Goal: Task Accomplishment & Management: Manage account settings

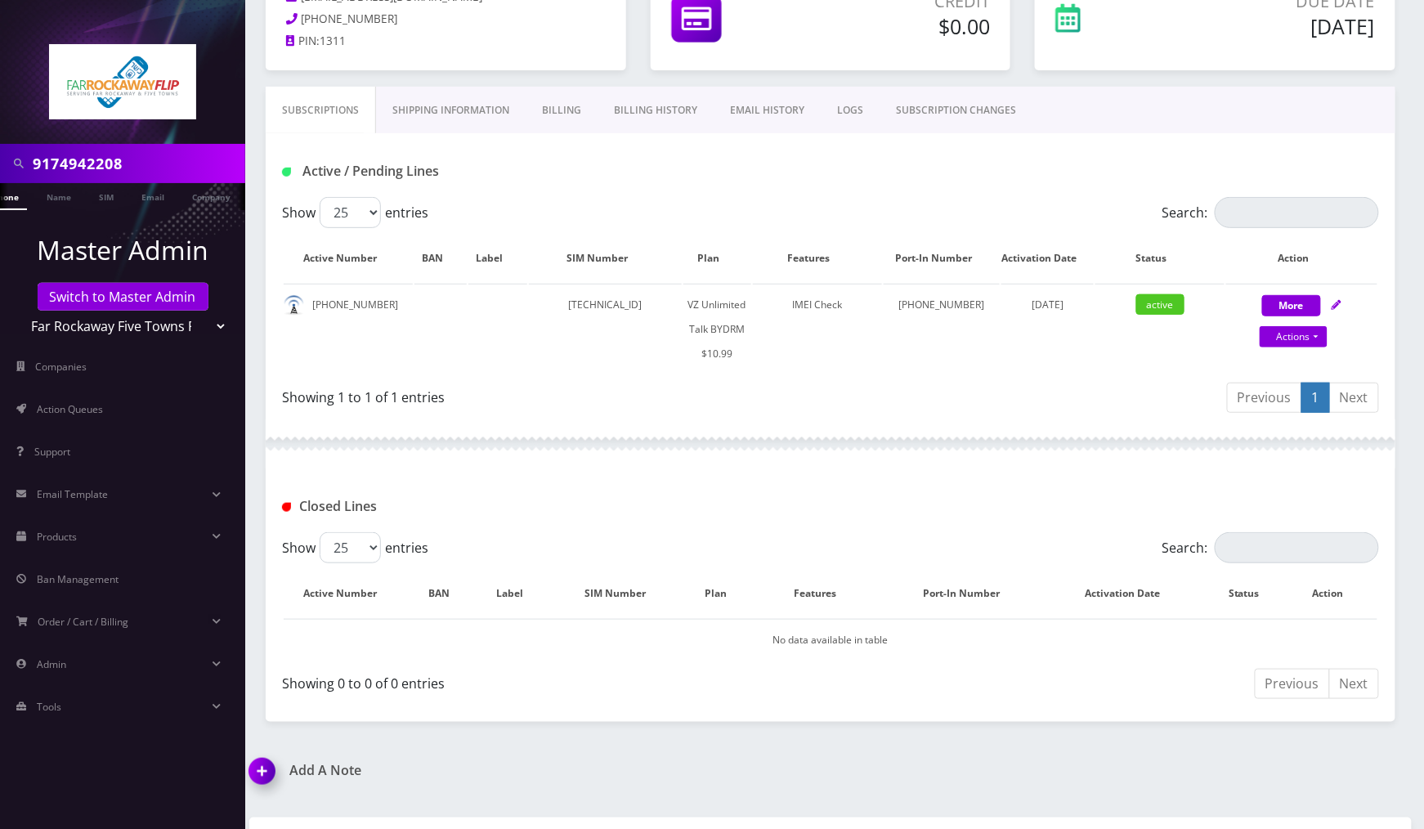
scroll to position [0, 26]
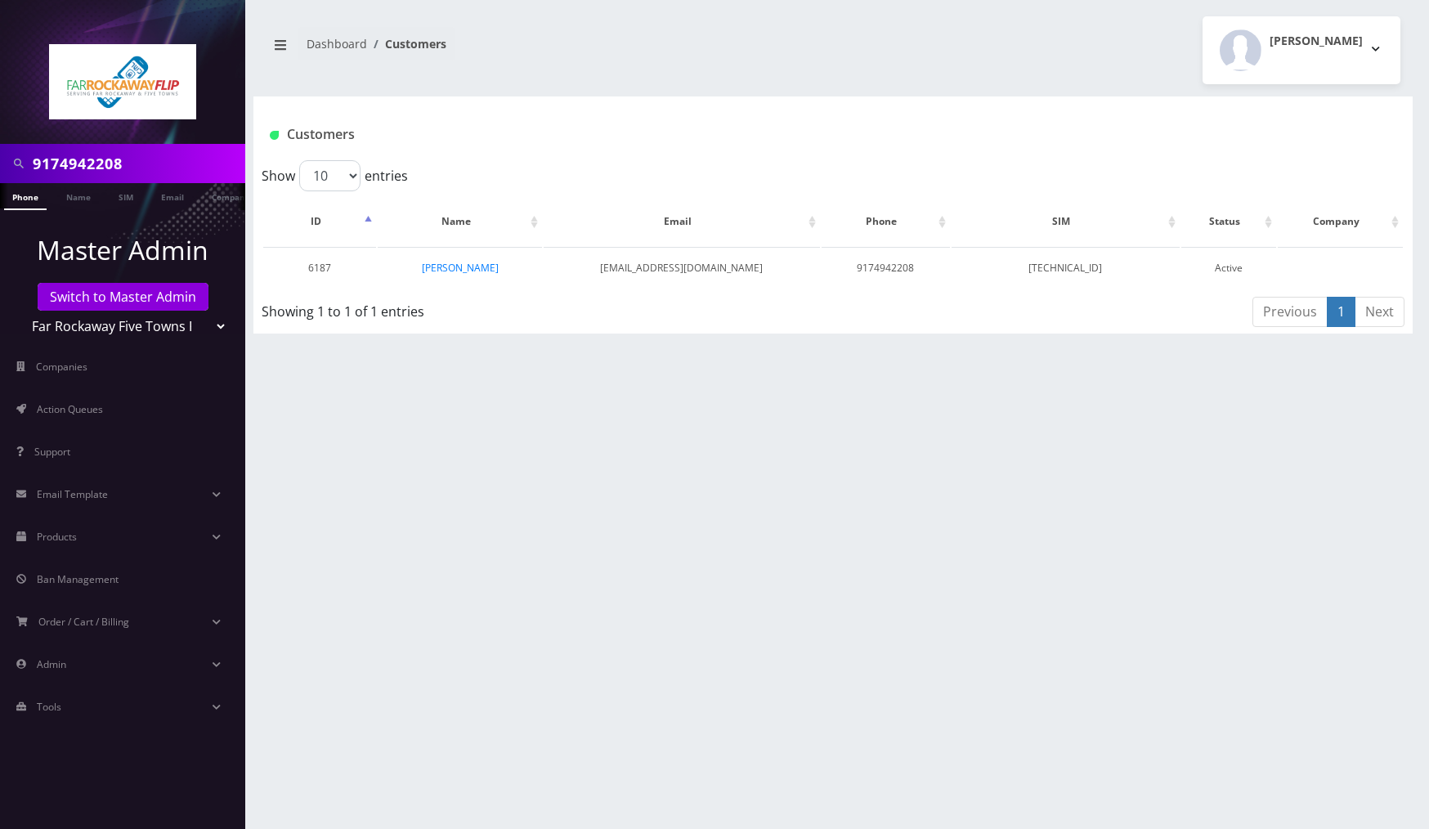
scroll to position [0, 8]
select select
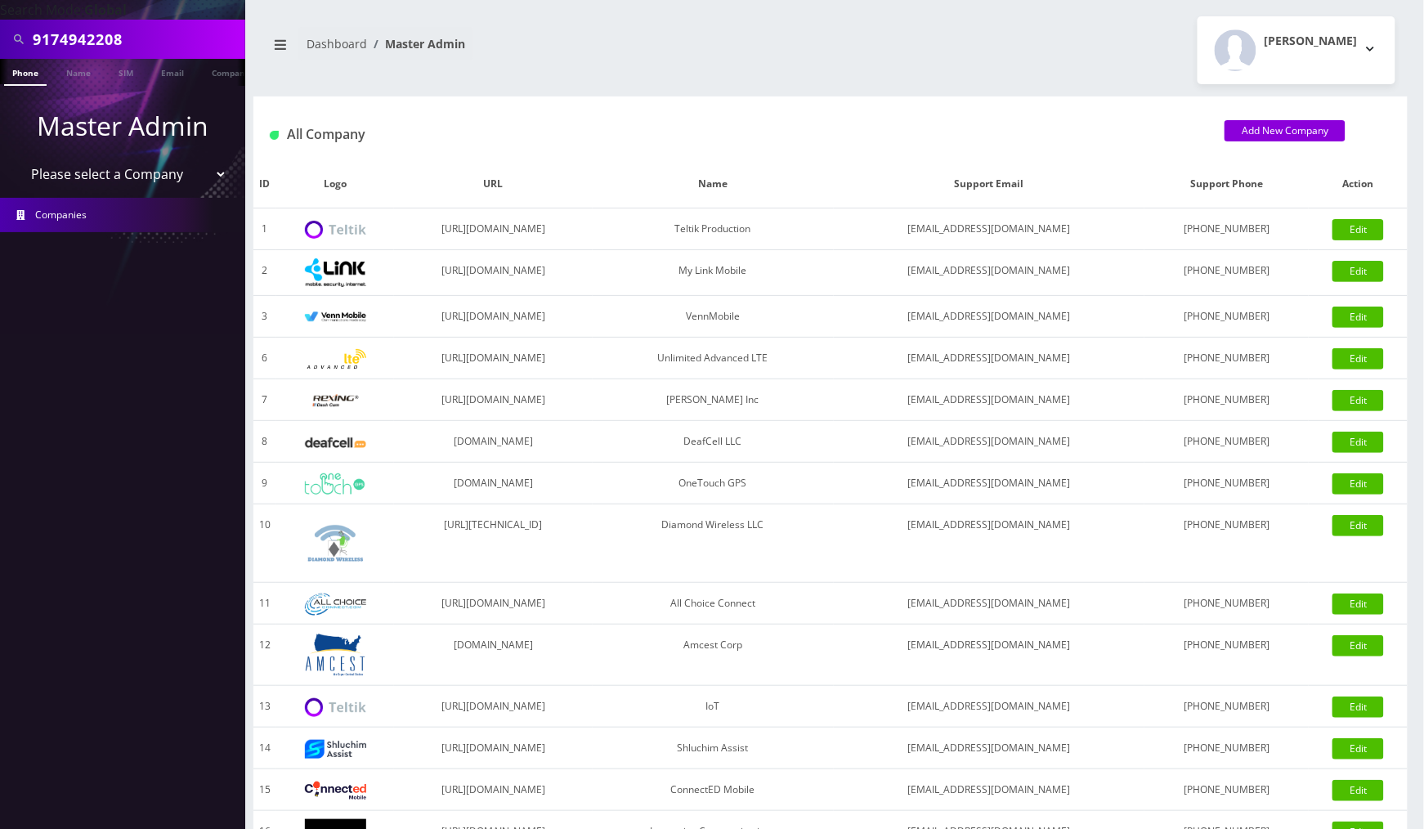
click at [141, 49] on input "9174942208" at bounding box center [137, 39] width 208 height 31
paste input "2159924816"
type input "2159924816"
click at [34, 75] on link "Phone" at bounding box center [25, 72] width 43 height 27
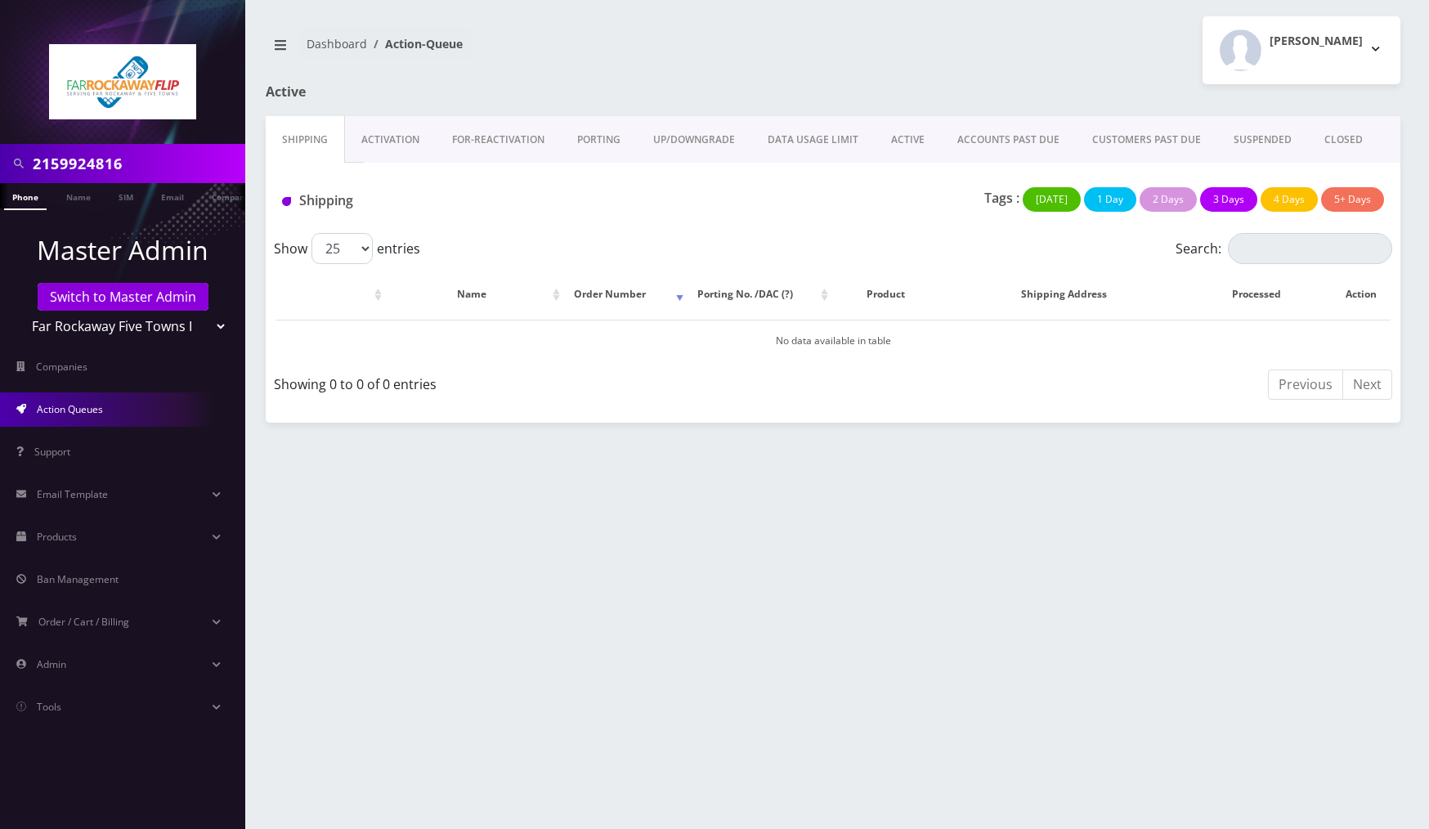
drag, startPoint x: 211, startPoint y: 322, endPoint x: 200, endPoint y: 336, distance: 17.5
click at [211, 323] on select "Teltik Production My Link Mobile VennMobile Unlimited Advanced LTE Rexing Inc D…" at bounding box center [123, 326] width 208 height 31
select select "1"
click at [19, 311] on select "Teltik Production My Link Mobile VennMobile Unlimited Advanced LTE Rexing Inc D…" at bounding box center [123, 326] width 208 height 31
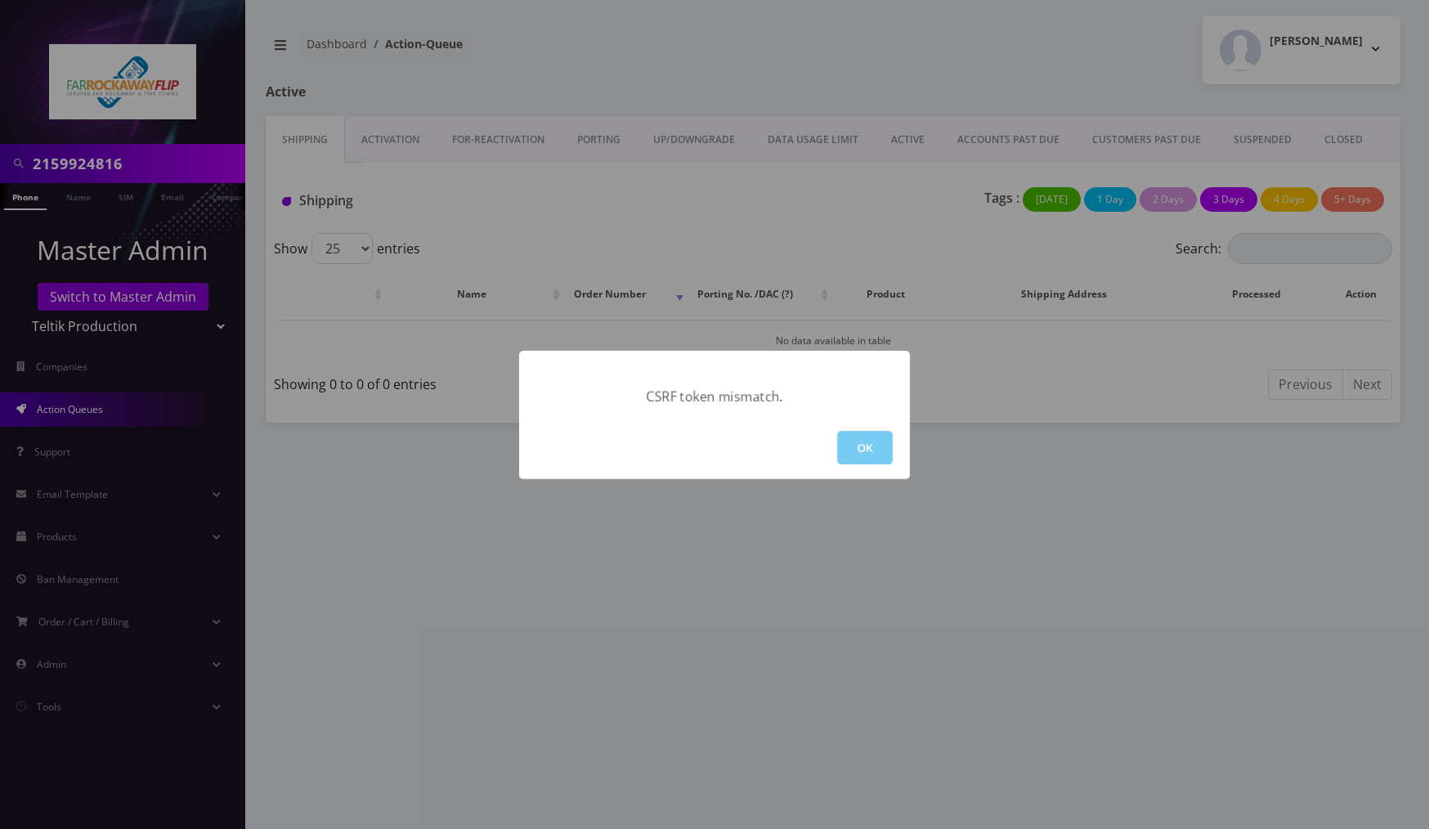
click at [870, 450] on button "OK" at bounding box center [865, 448] width 56 height 34
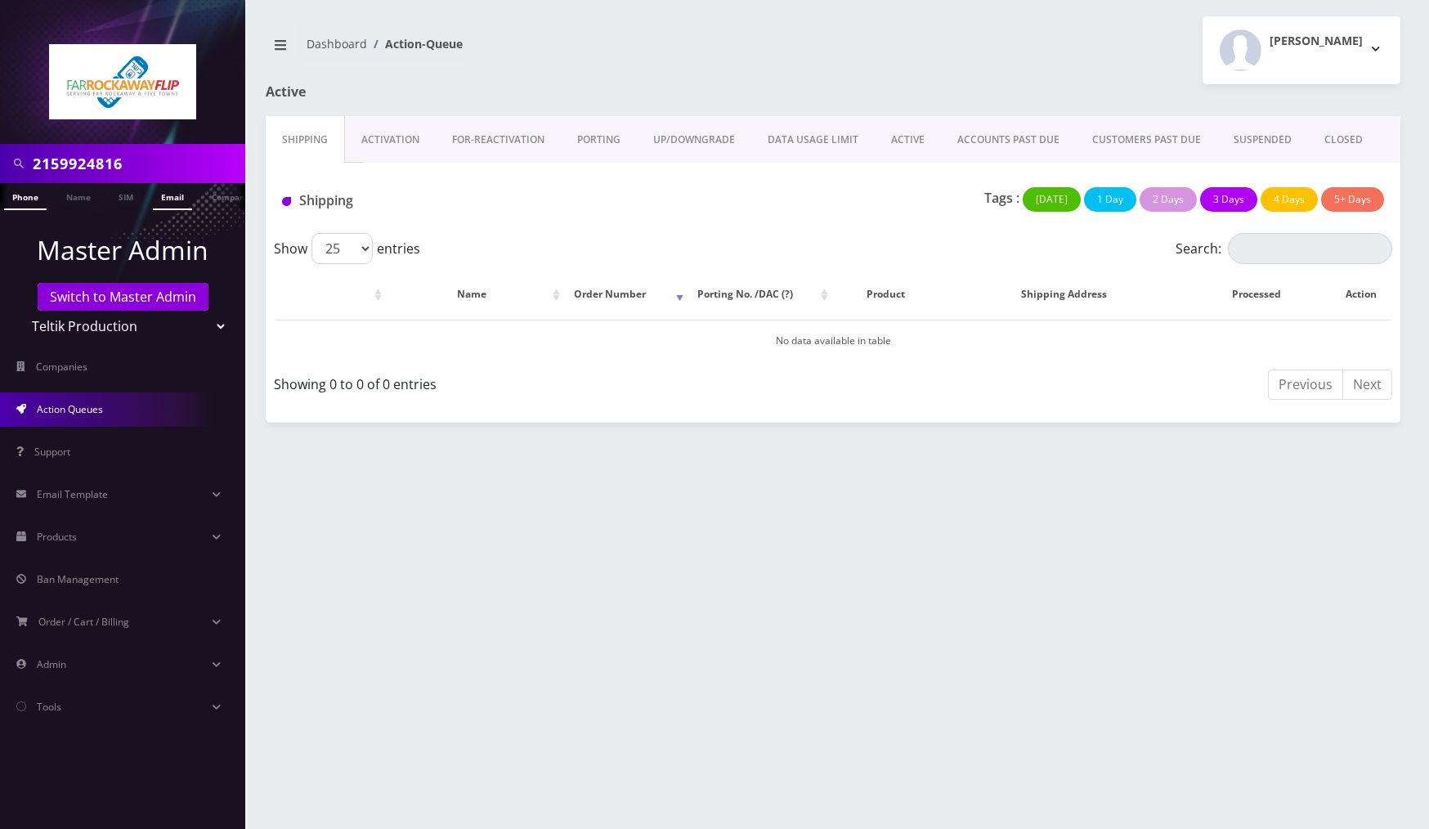
scroll to position [0, 8]
click at [28, 195] on link "Phone" at bounding box center [17, 196] width 43 height 27
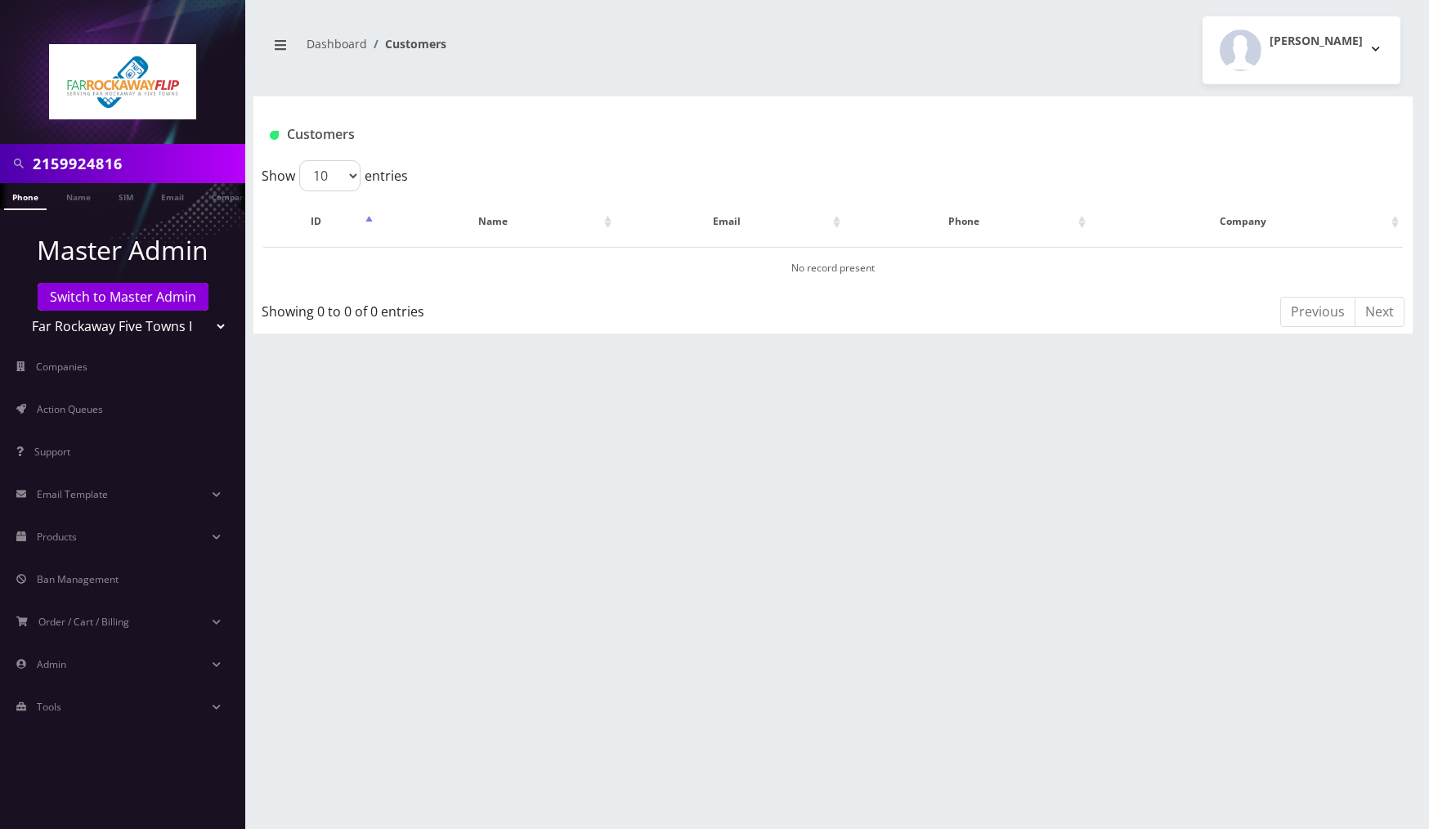
click at [204, 330] on select "Teltik Production My Link Mobile VennMobile Unlimited Advanced LTE Rexing Inc D…" at bounding box center [123, 326] width 208 height 31
select select "1"
click at [19, 311] on select "Teltik Production My Link Mobile VennMobile Unlimited Advanced LTE Rexing Inc D…" at bounding box center [123, 326] width 208 height 31
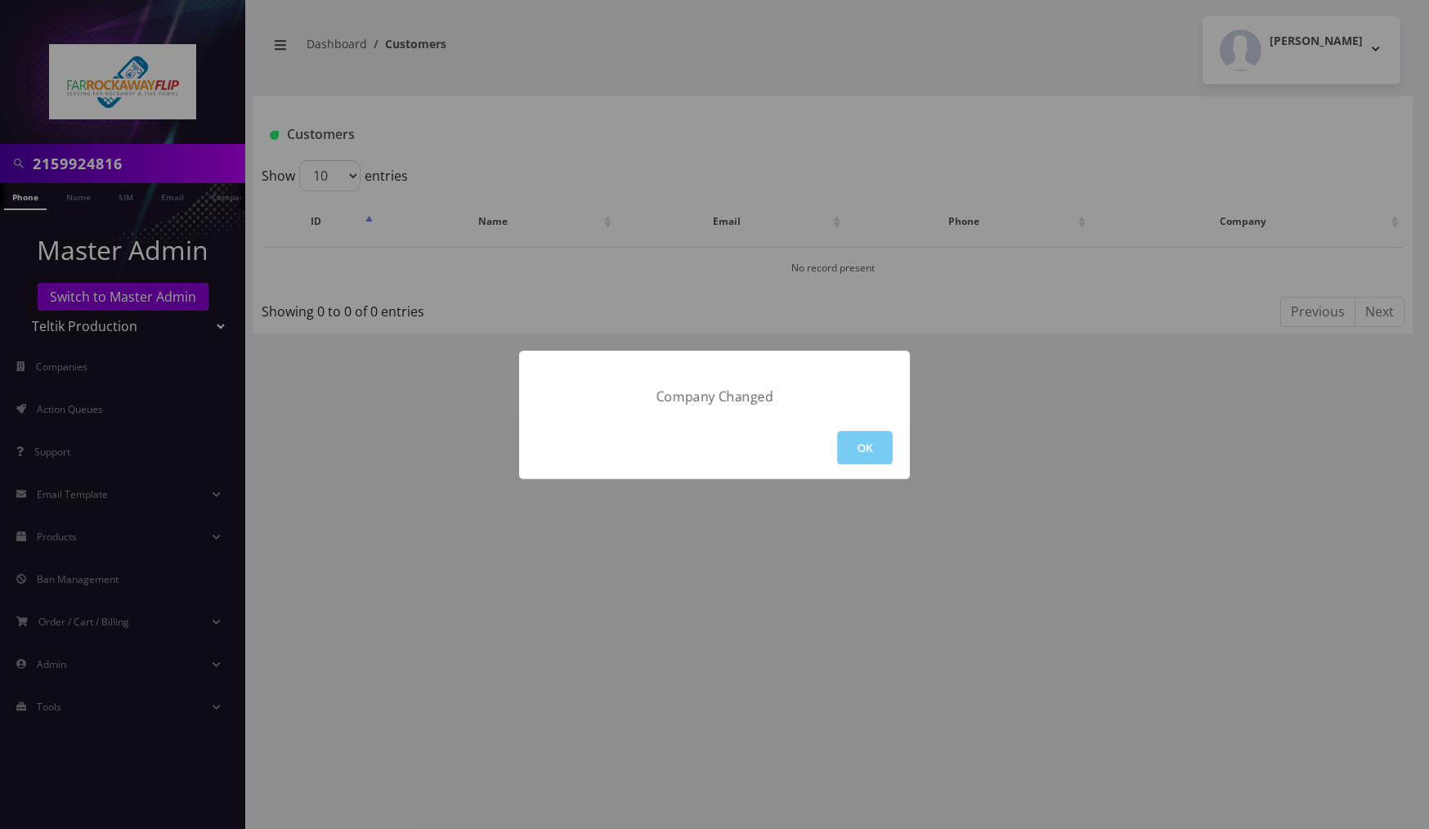
click at [855, 445] on button "OK" at bounding box center [865, 448] width 56 height 34
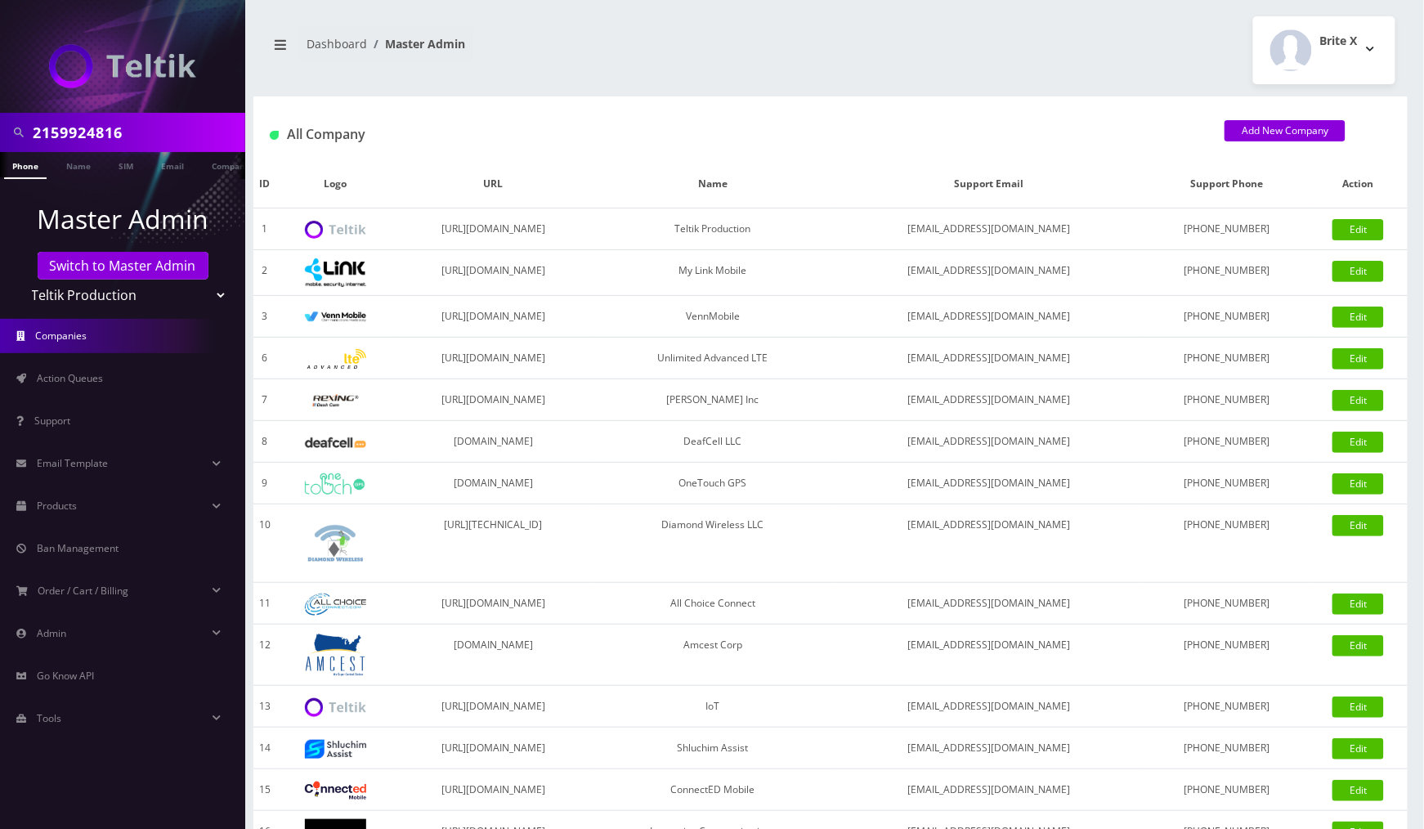
click at [26, 168] on link "Phone" at bounding box center [25, 165] width 43 height 27
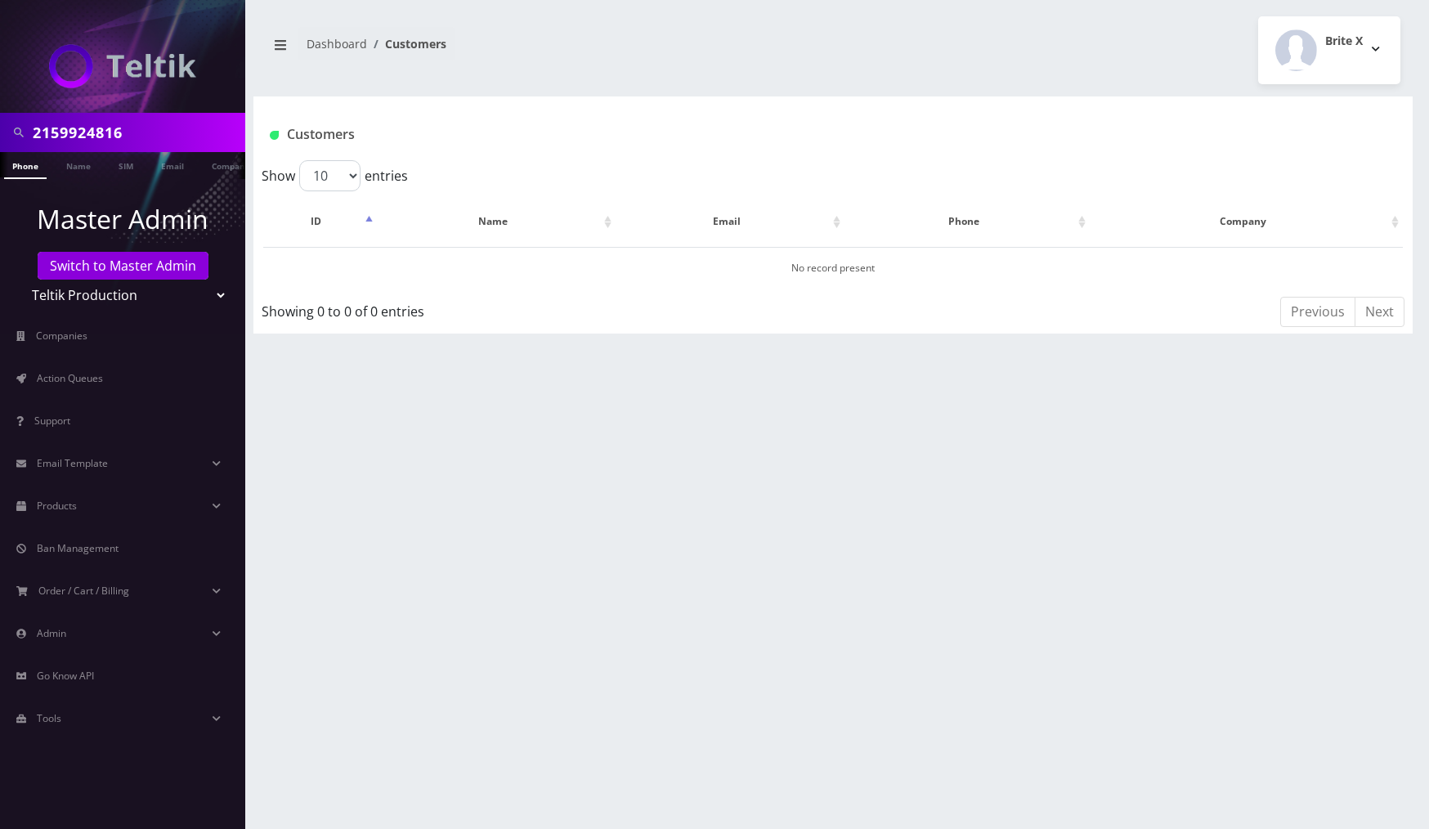
click at [193, 307] on select "Teltik Production My Link Mobile VennMobile Unlimited Advanced LTE Rexing Inc D…" at bounding box center [123, 295] width 208 height 31
select select "13"
click at [19, 280] on select "Teltik Production My Link Mobile VennMobile Unlimited Advanced LTE Rexing Inc D…" at bounding box center [123, 295] width 208 height 31
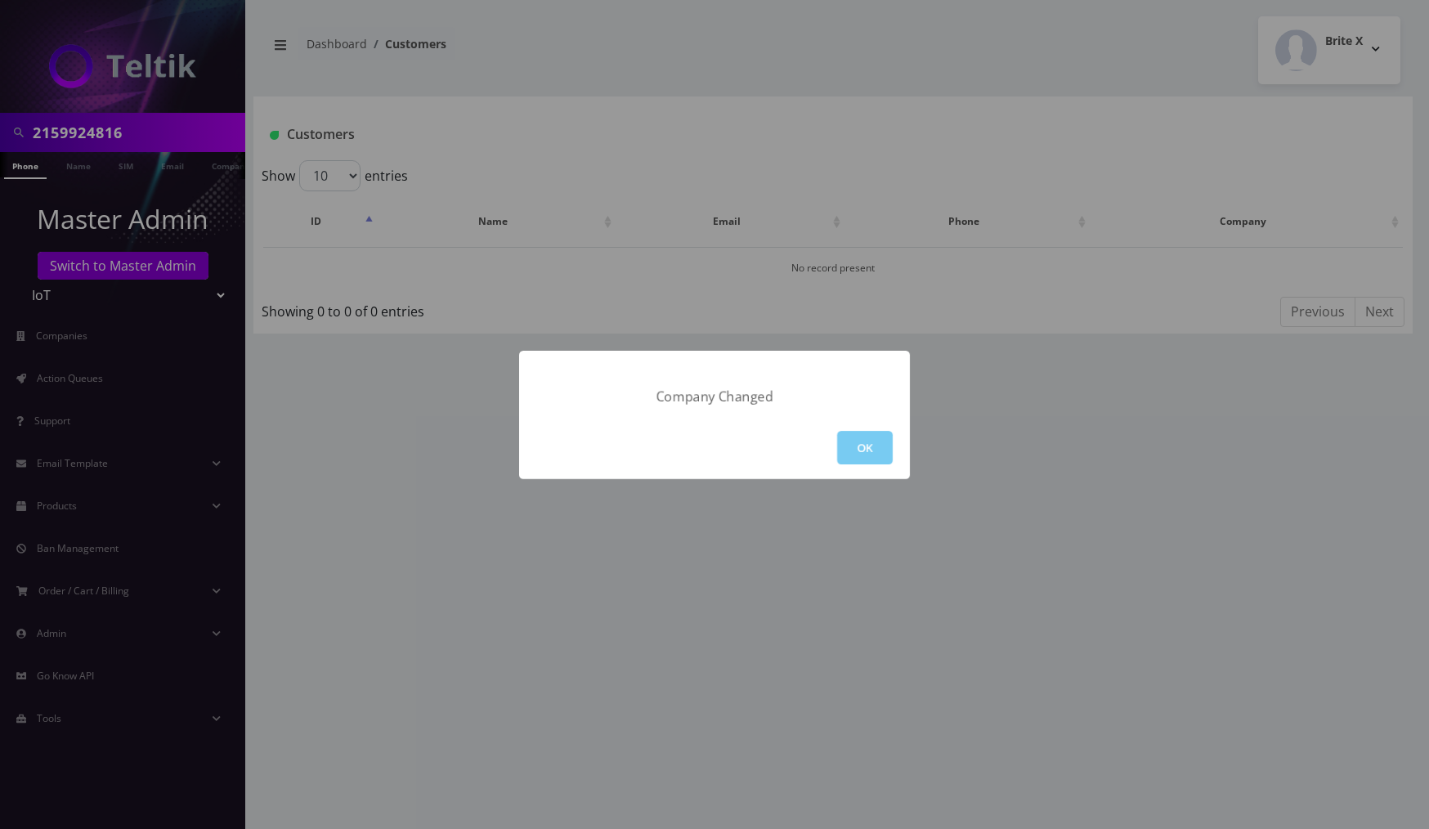
click at [855, 460] on button "OK" at bounding box center [865, 448] width 56 height 34
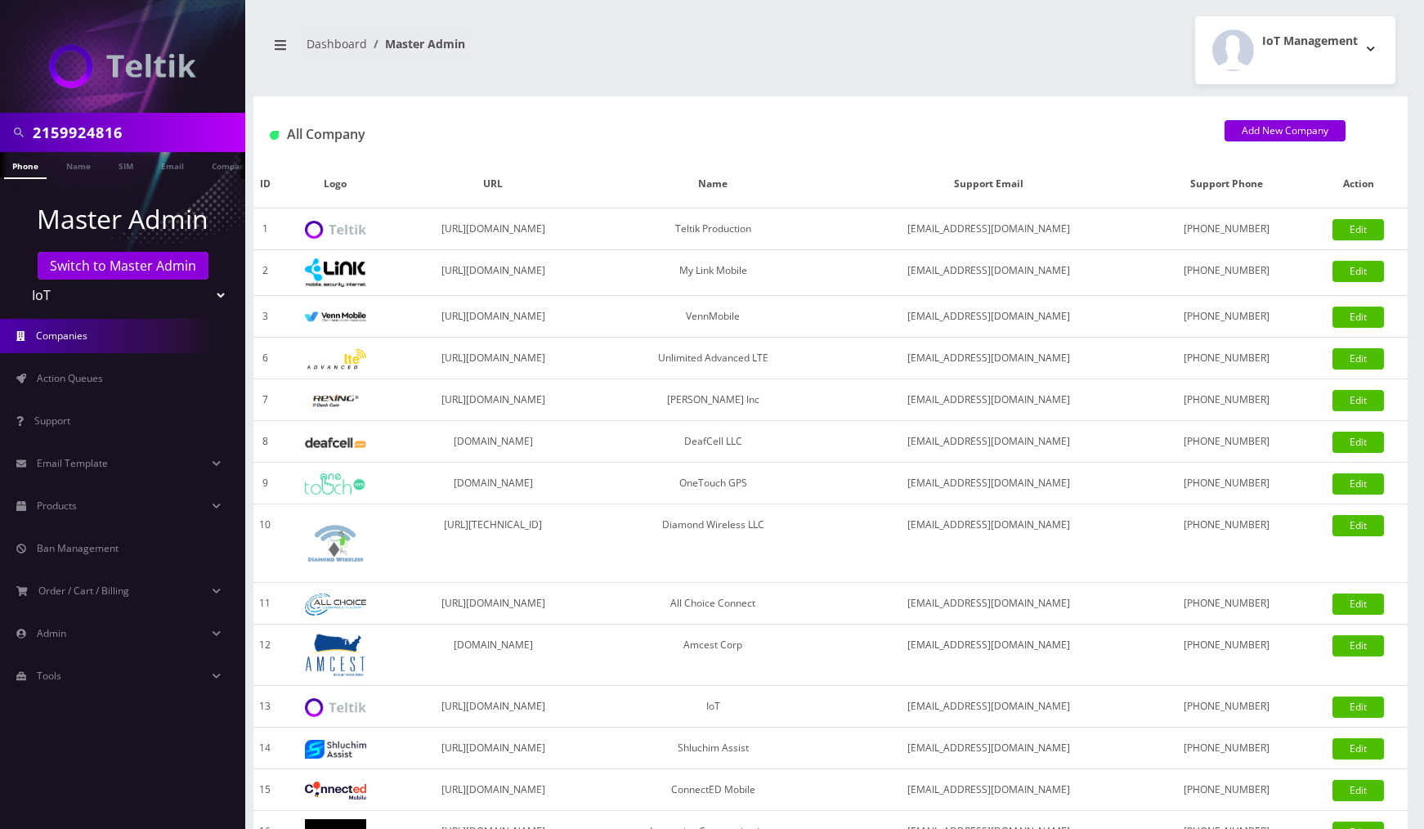
click at [38, 164] on link "Phone" at bounding box center [25, 165] width 43 height 27
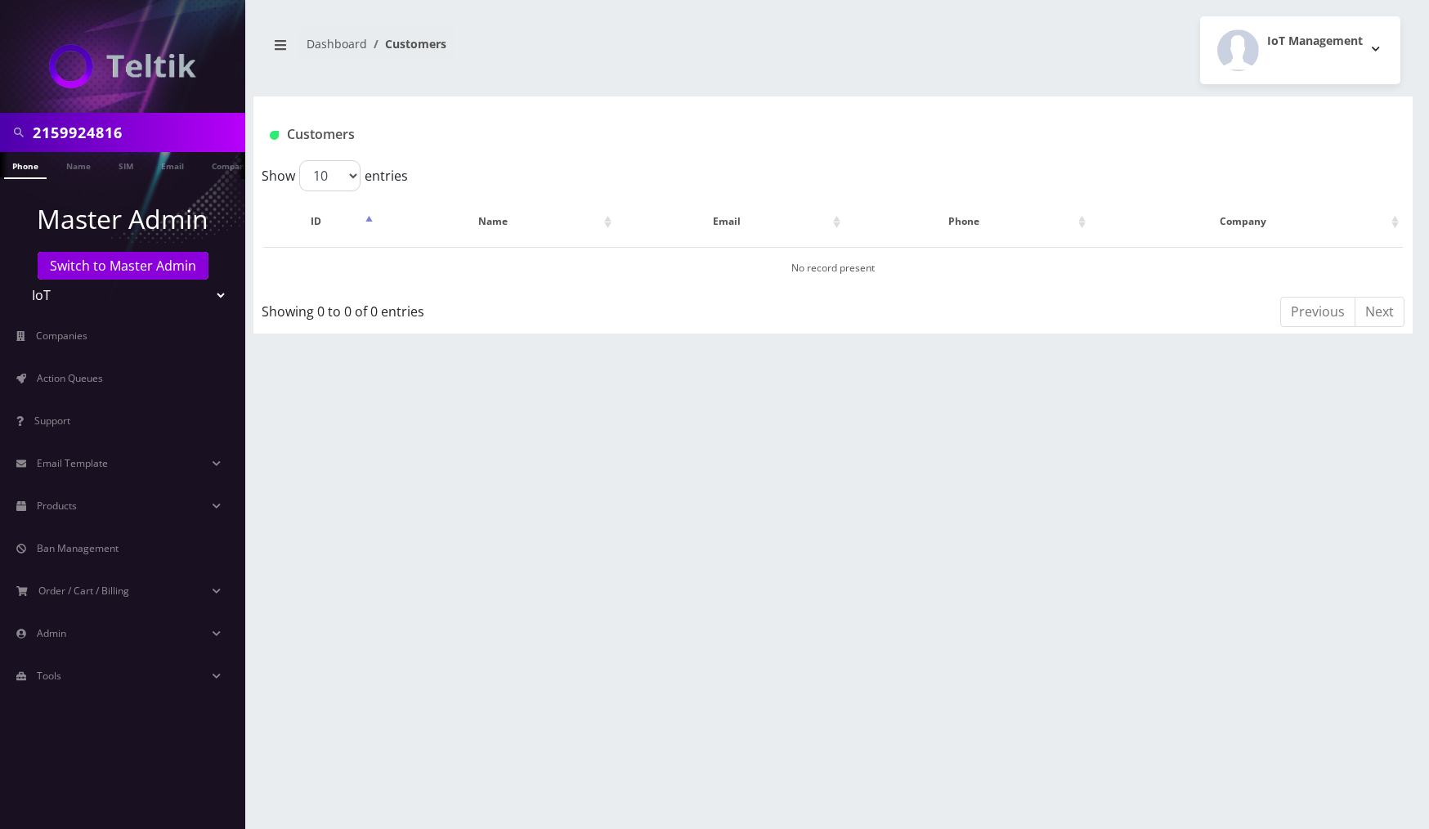
drag, startPoint x: 209, startPoint y: 289, endPoint x: 206, endPoint y: 301, distance: 11.9
click at [209, 290] on select "Teltik Production My Link Mobile VennMobile Unlimited Advanced LTE [PERSON_NAME…" at bounding box center [123, 295] width 208 height 31
select select "15"
click at [19, 280] on select "Teltik Production My Link Mobile VennMobile Unlimited Advanced LTE [PERSON_NAME…" at bounding box center [123, 295] width 208 height 31
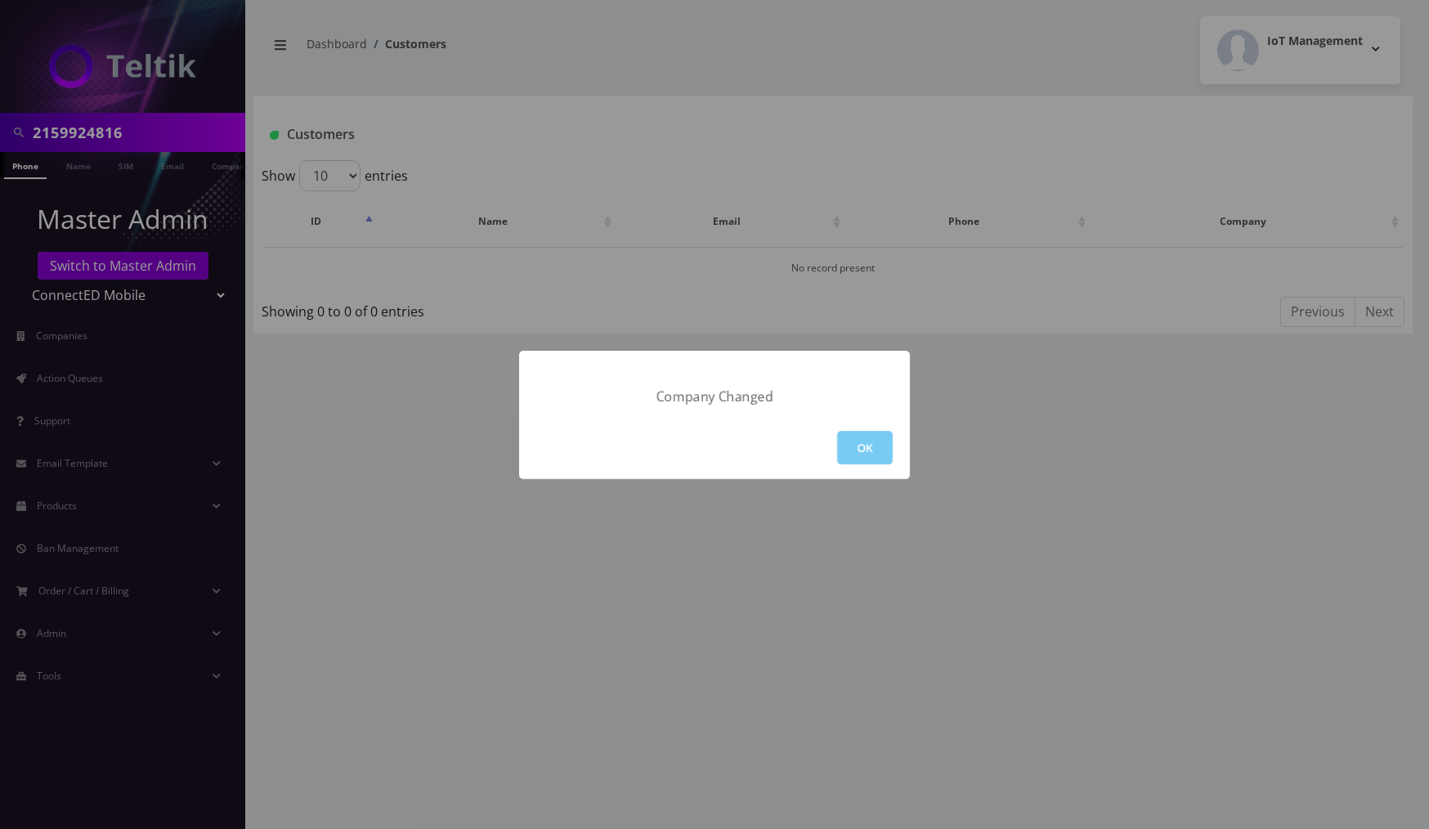
click at [881, 450] on button "OK" at bounding box center [865, 448] width 56 height 34
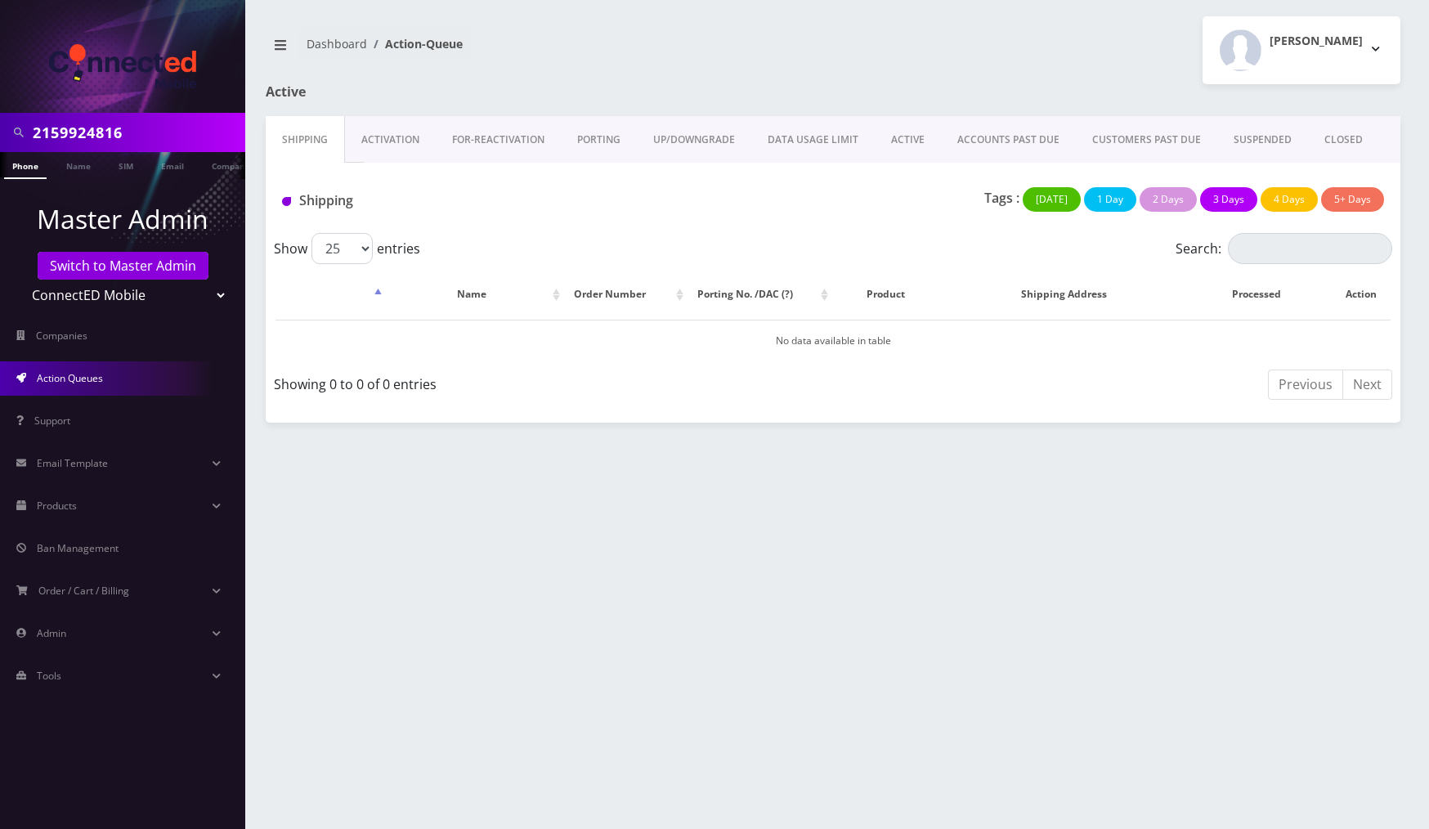
click at [213, 293] on select "Teltik Production My Link Mobile VennMobile Unlimited Advanced LTE Rexing Inc D…" at bounding box center [123, 295] width 208 height 31
select select "20"
click at [19, 280] on select "Teltik Production My Link Mobile VennMobile Unlimited Advanced LTE Rexing Inc D…" at bounding box center [123, 295] width 208 height 31
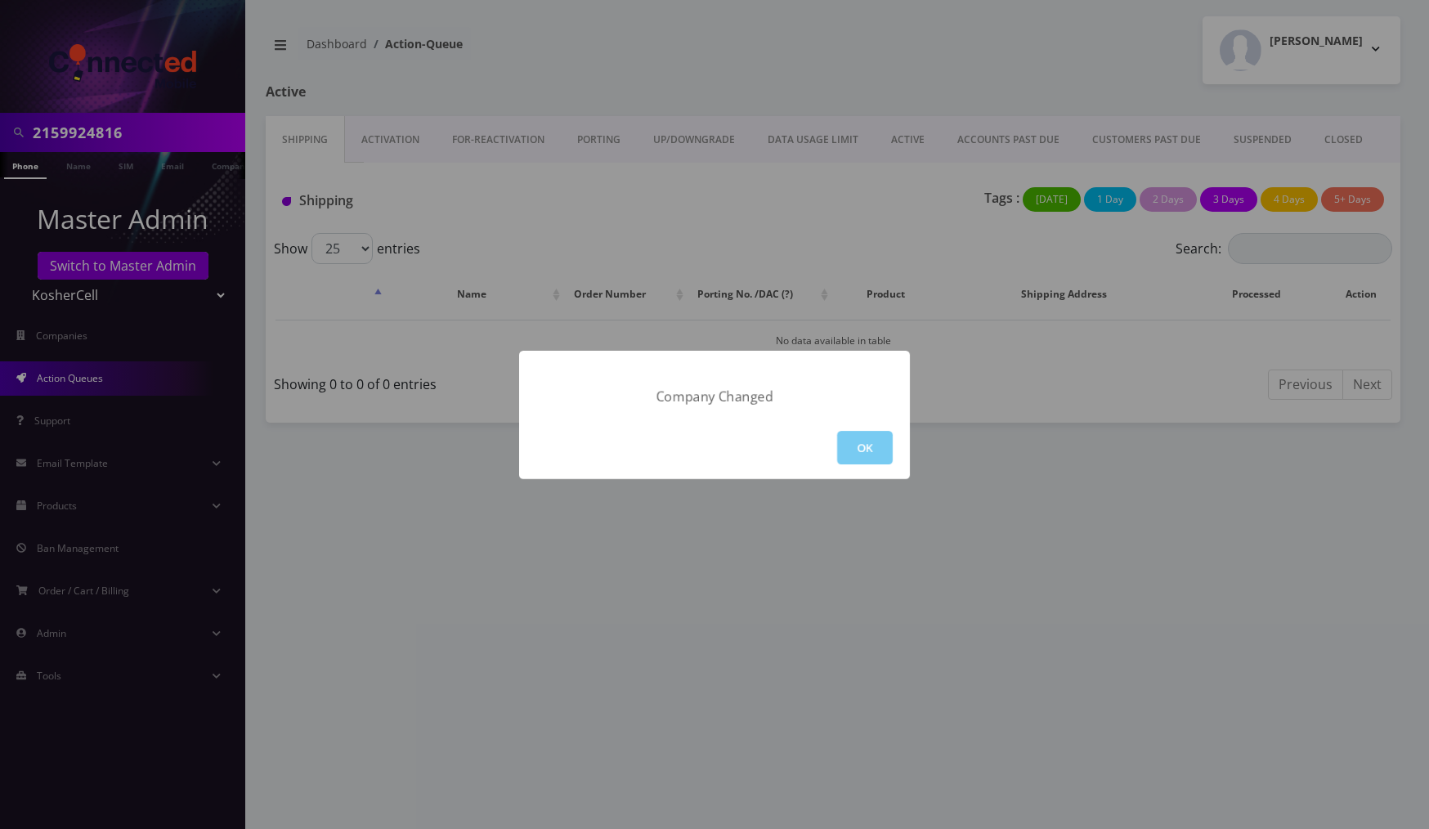
click at [880, 444] on button "OK" at bounding box center [865, 448] width 56 height 34
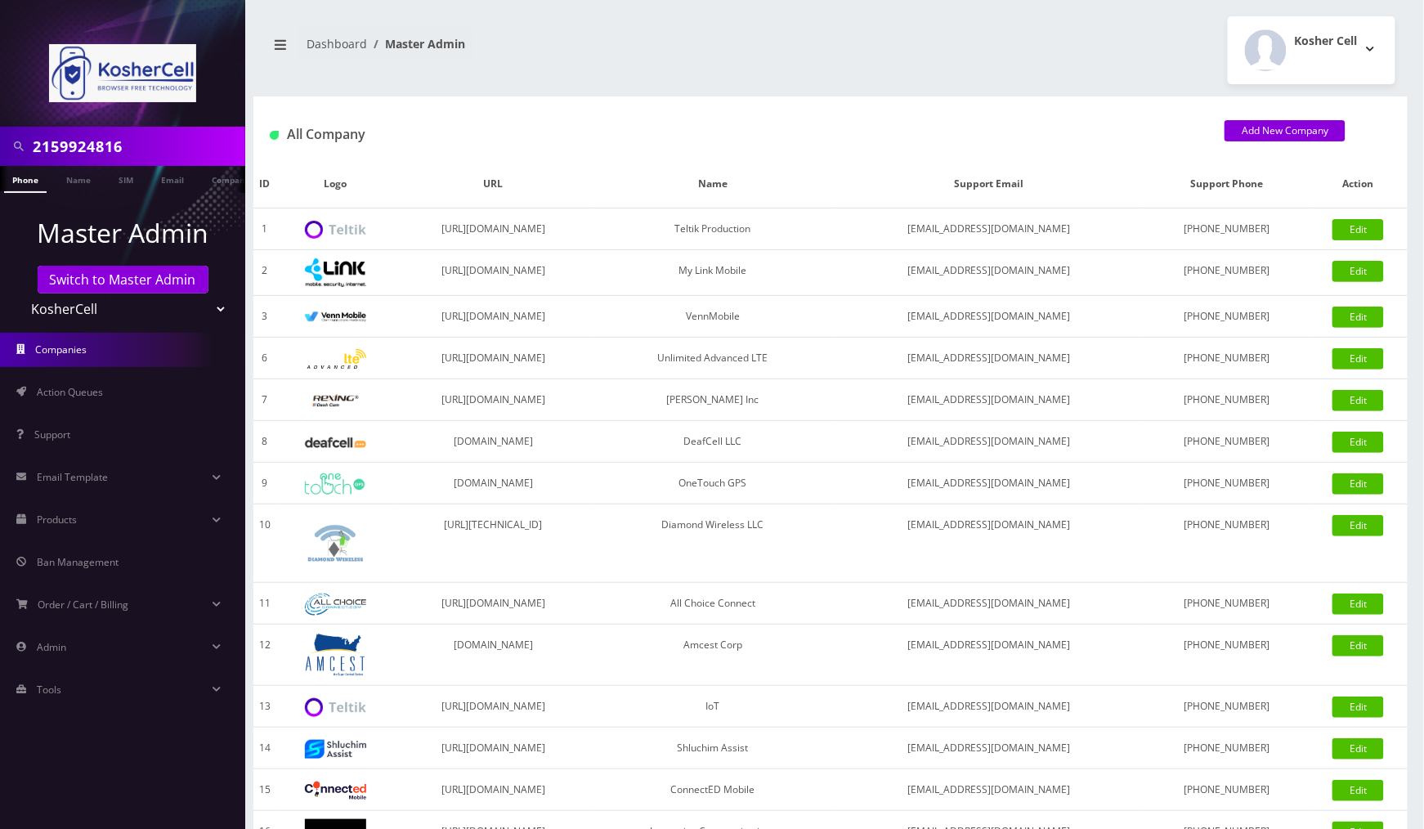
click at [37, 146] on input "2159924816" at bounding box center [137, 146] width 208 height 31
click at [29, 179] on link "Phone" at bounding box center [25, 179] width 43 height 27
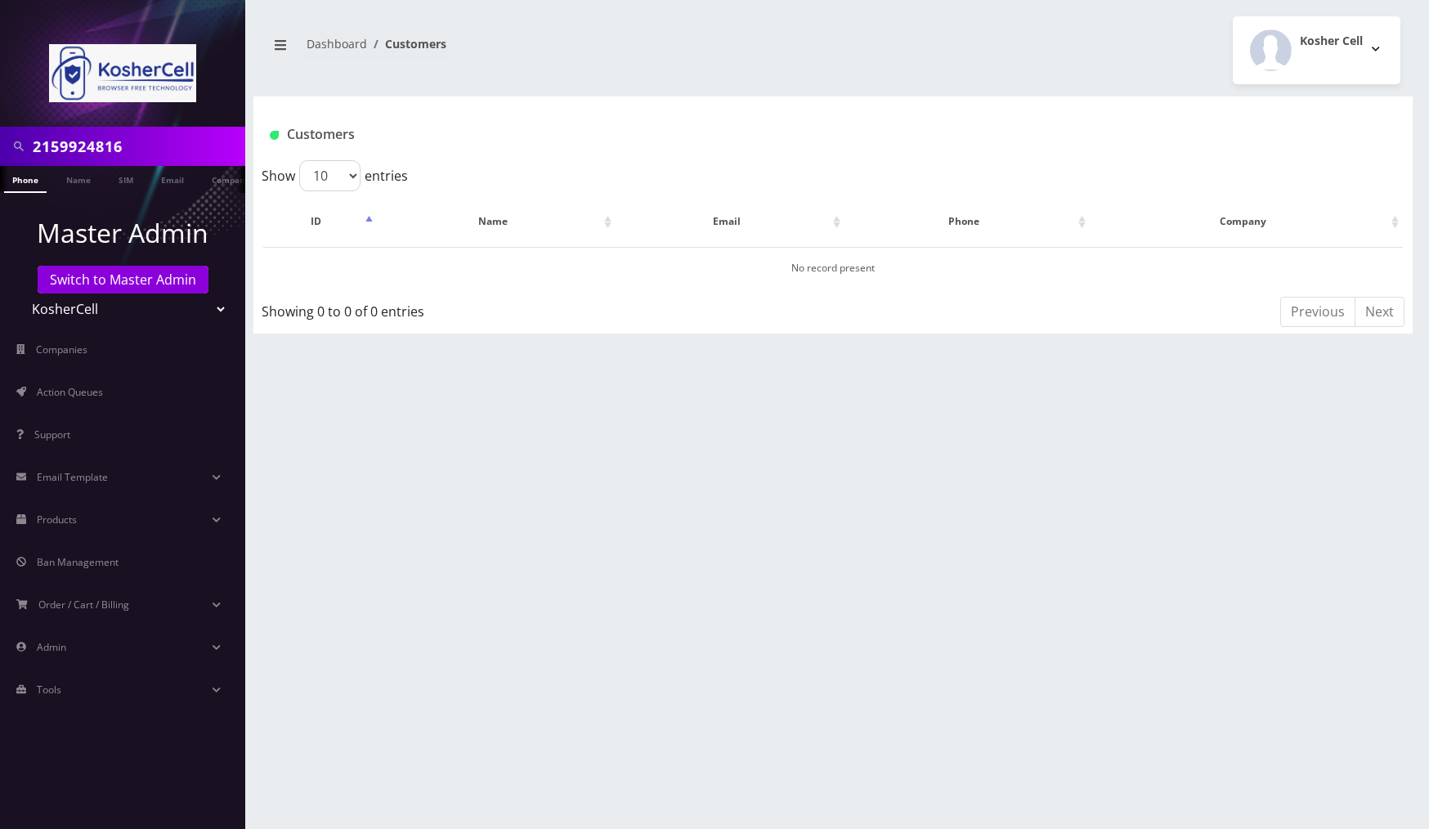
click at [198, 303] on select "Teltik Production My Link Mobile VennMobile Unlimited Advanced LTE Rexing Inc D…" at bounding box center [123, 309] width 208 height 31
select select "1"
click at [19, 294] on select "Teltik Production My Link Mobile VennMobile Unlimited Advanced LTE Rexing Inc D…" at bounding box center [123, 309] width 208 height 31
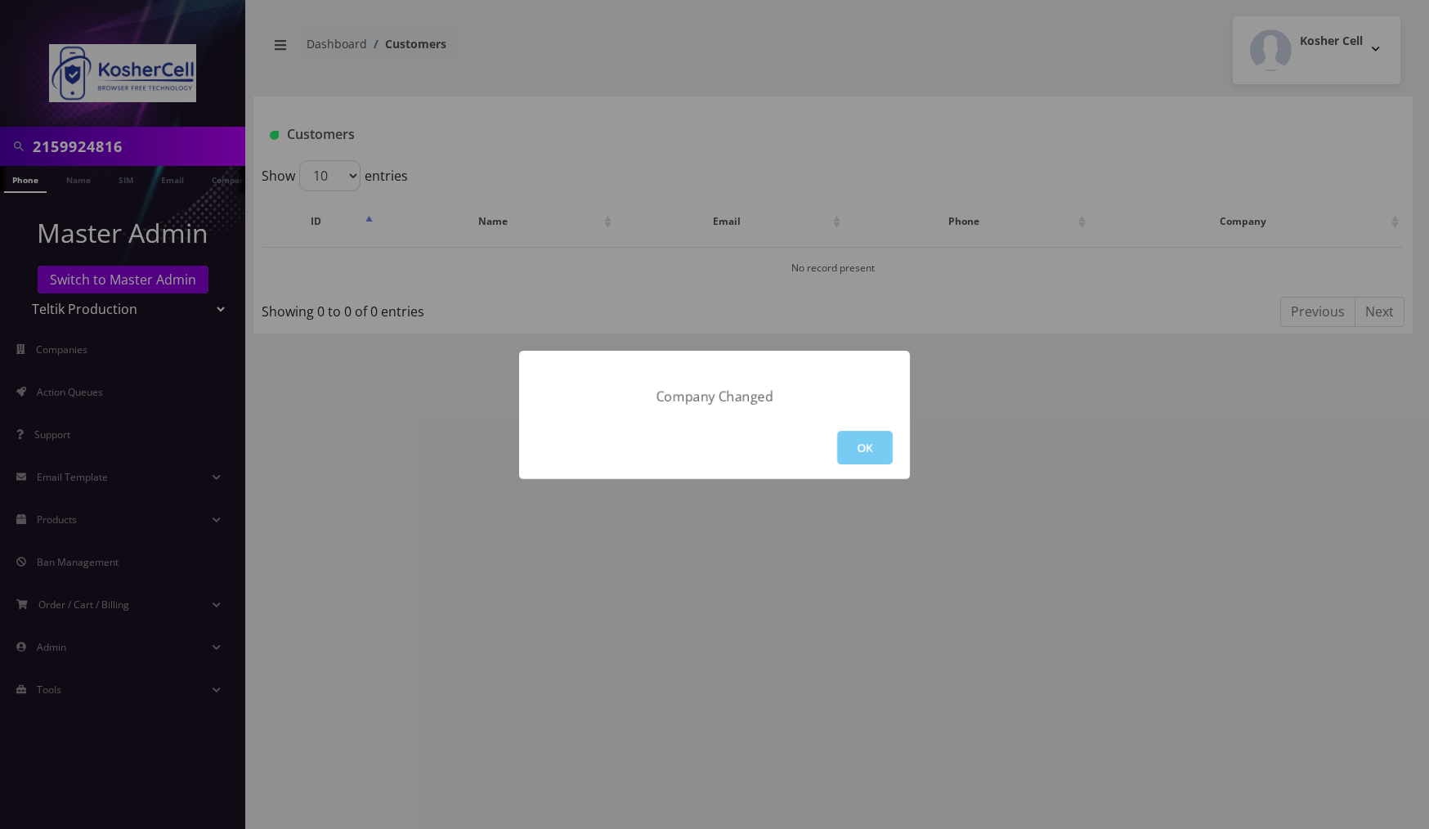
click at [873, 434] on button "OK" at bounding box center [865, 448] width 56 height 34
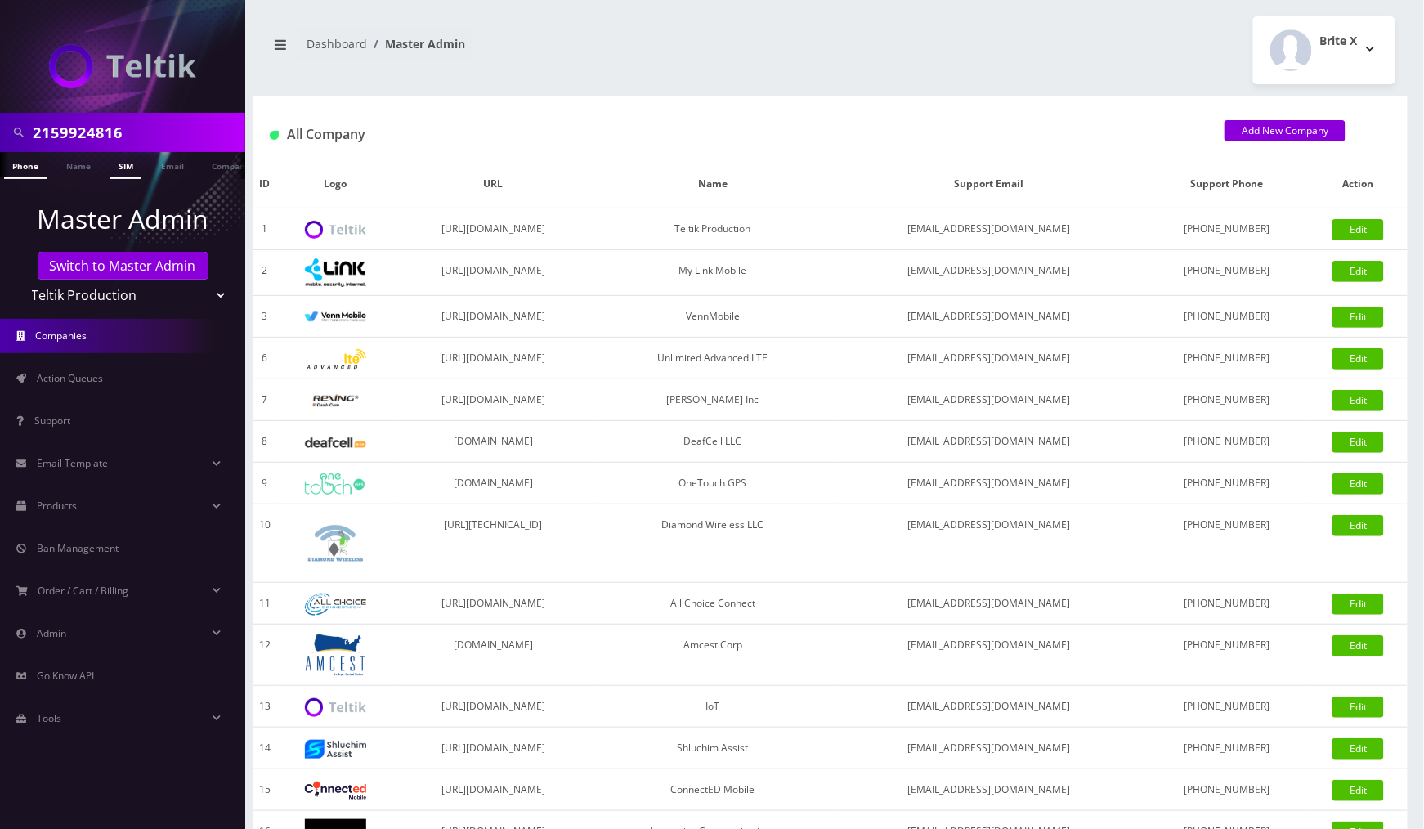
click at [128, 167] on link "SIM" at bounding box center [125, 165] width 31 height 27
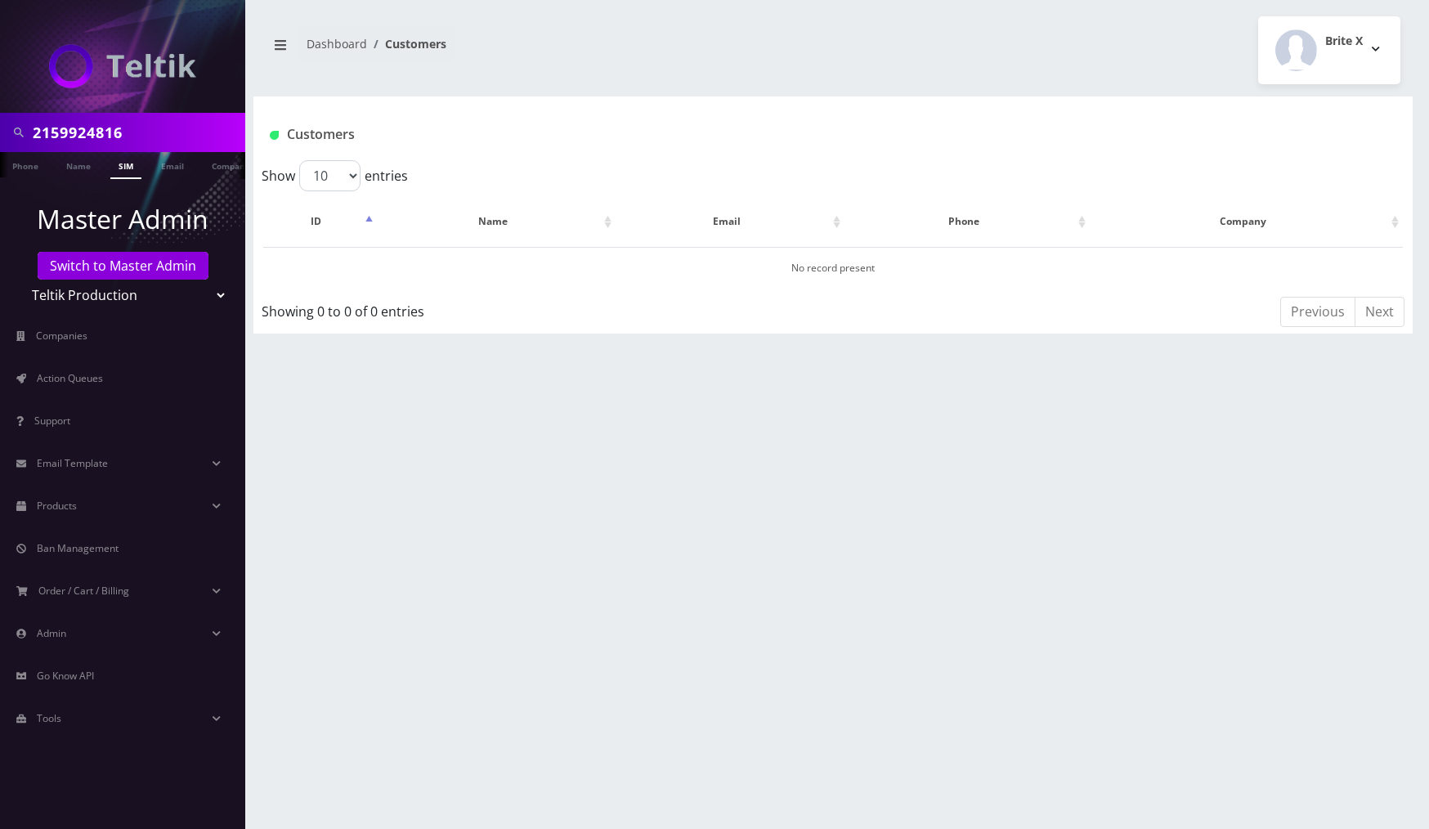
click at [172, 129] on input "2159924816" at bounding box center [137, 132] width 208 height 31
paste input "89148000011798241707"
type input "89148000011798241707"
click at [122, 175] on link "SIM" at bounding box center [125, 165] width 31 height 27
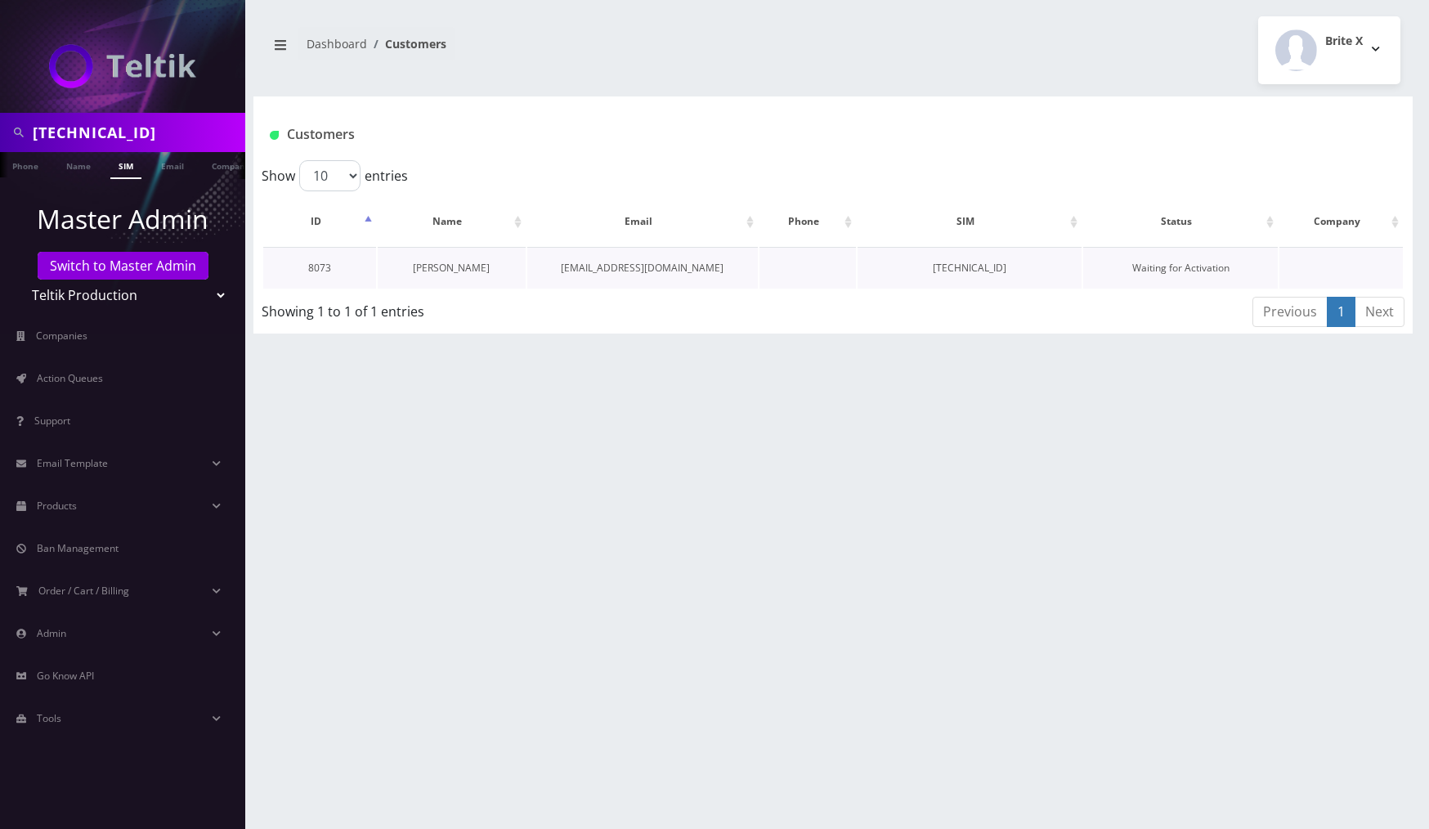
click at [465, 267] on link "[PERSON_NAME]" at bounding box center [451, 268] width 77 height 14
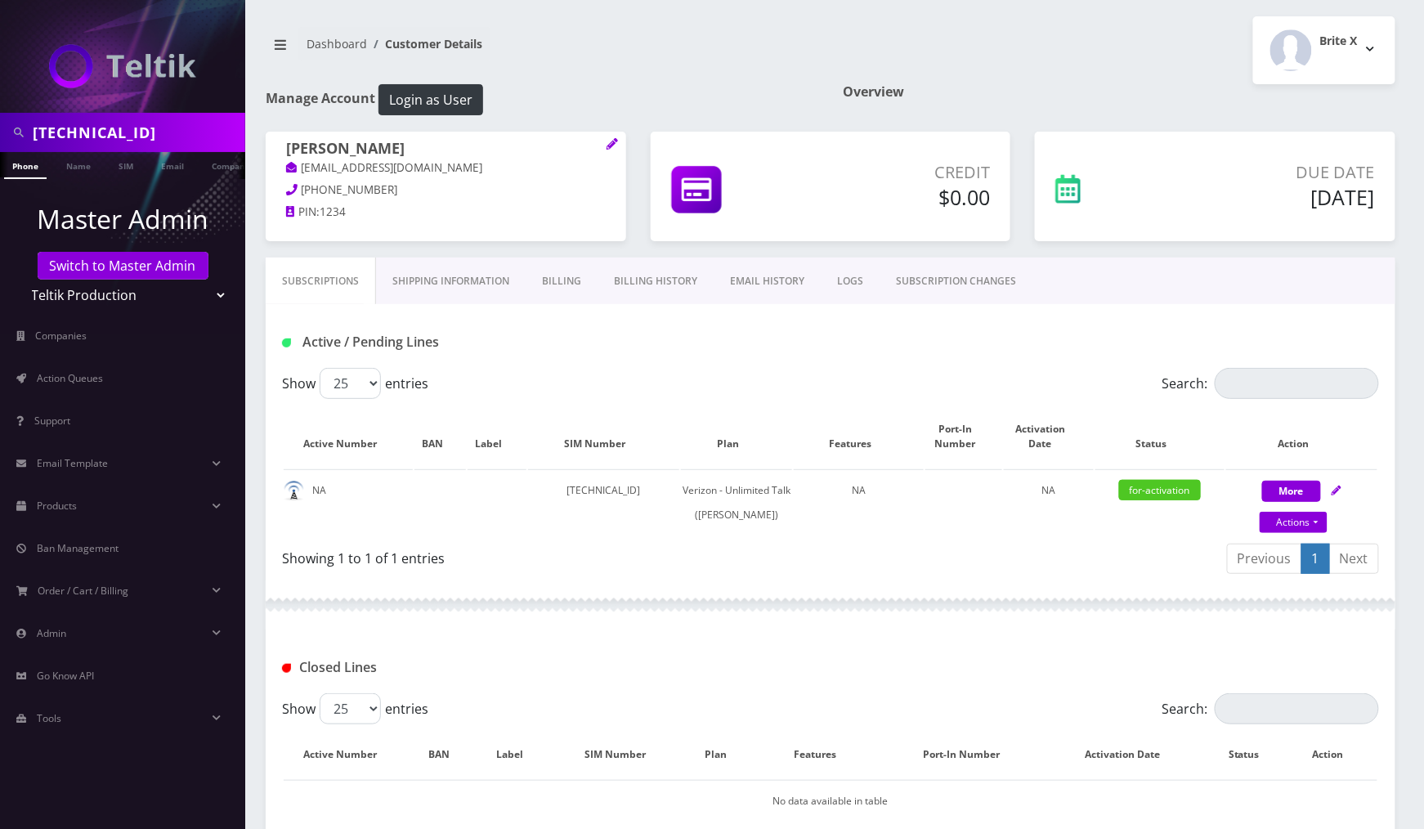
drag, startPoint x: 983, startPoint y: 322, endPoint x: 1029, endPoint y: 342, distance: 49.8
click at [983, 322] on div "Active / Pending Lines" at bounding box center [831, 336] width 1130 height 64
click at [134, 375] on link "Action Queues" at bounding box center [122, 378] width 245 height 34
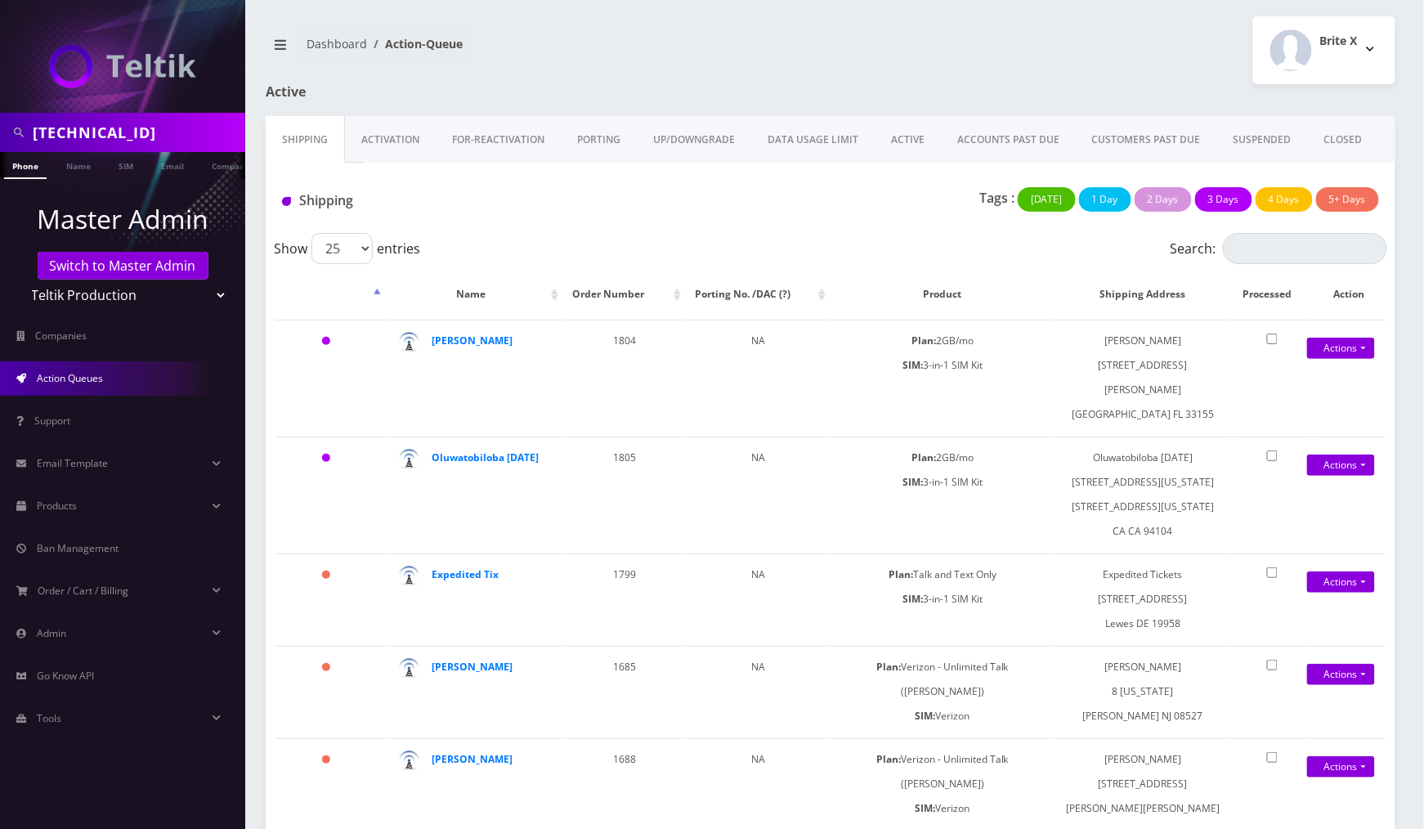
click at [391, 141] on link "Activation" at bounding box center [390, 139] width 91 height 47
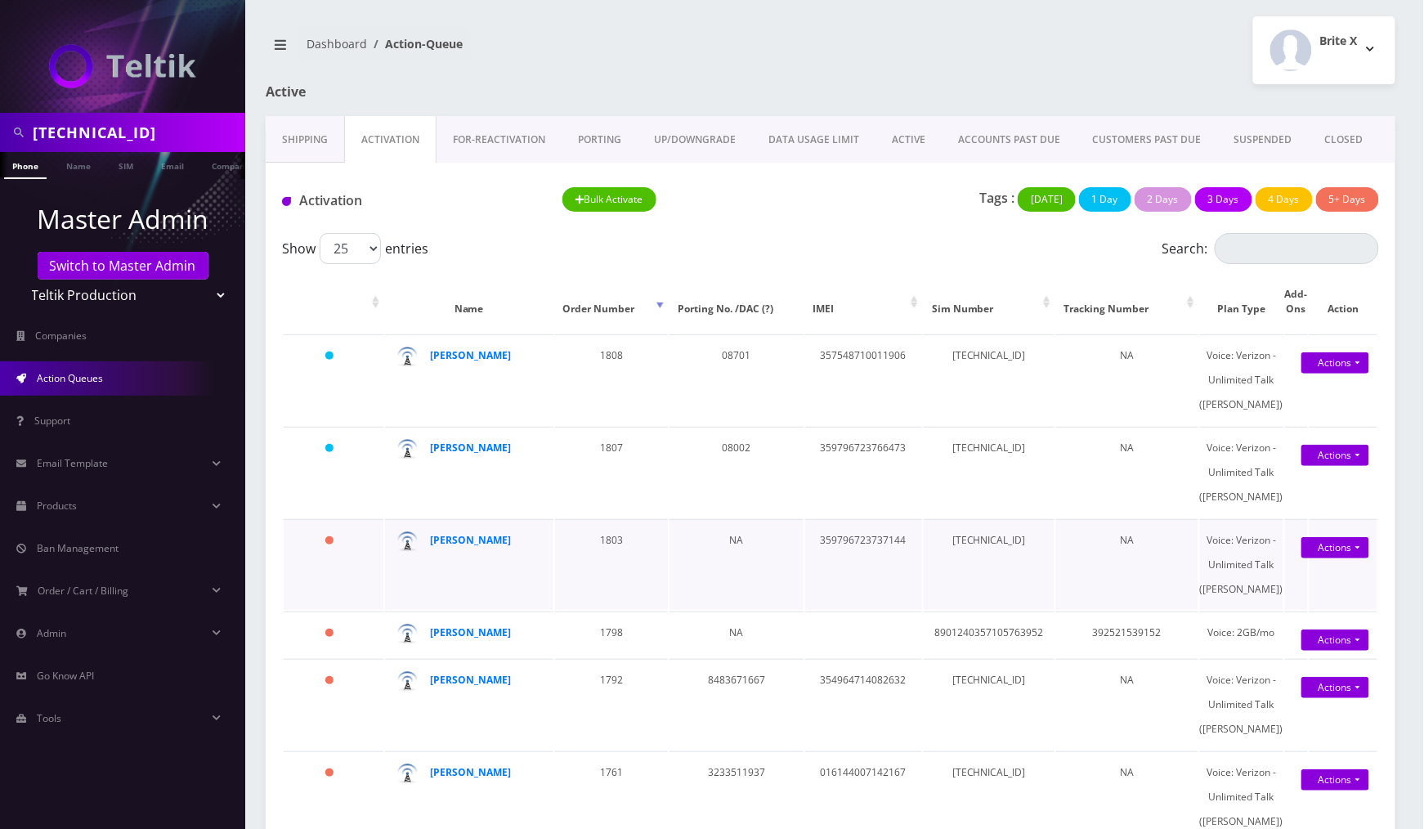
click at [1018, 610] on td "[TECHNICAL_ID]" at bounding box center [989, 564] width 131 height 91
click at [894, 610] on td "359796723737144" at bounding box center [863, 564] width 117 height 91
copy td "359796723737144"
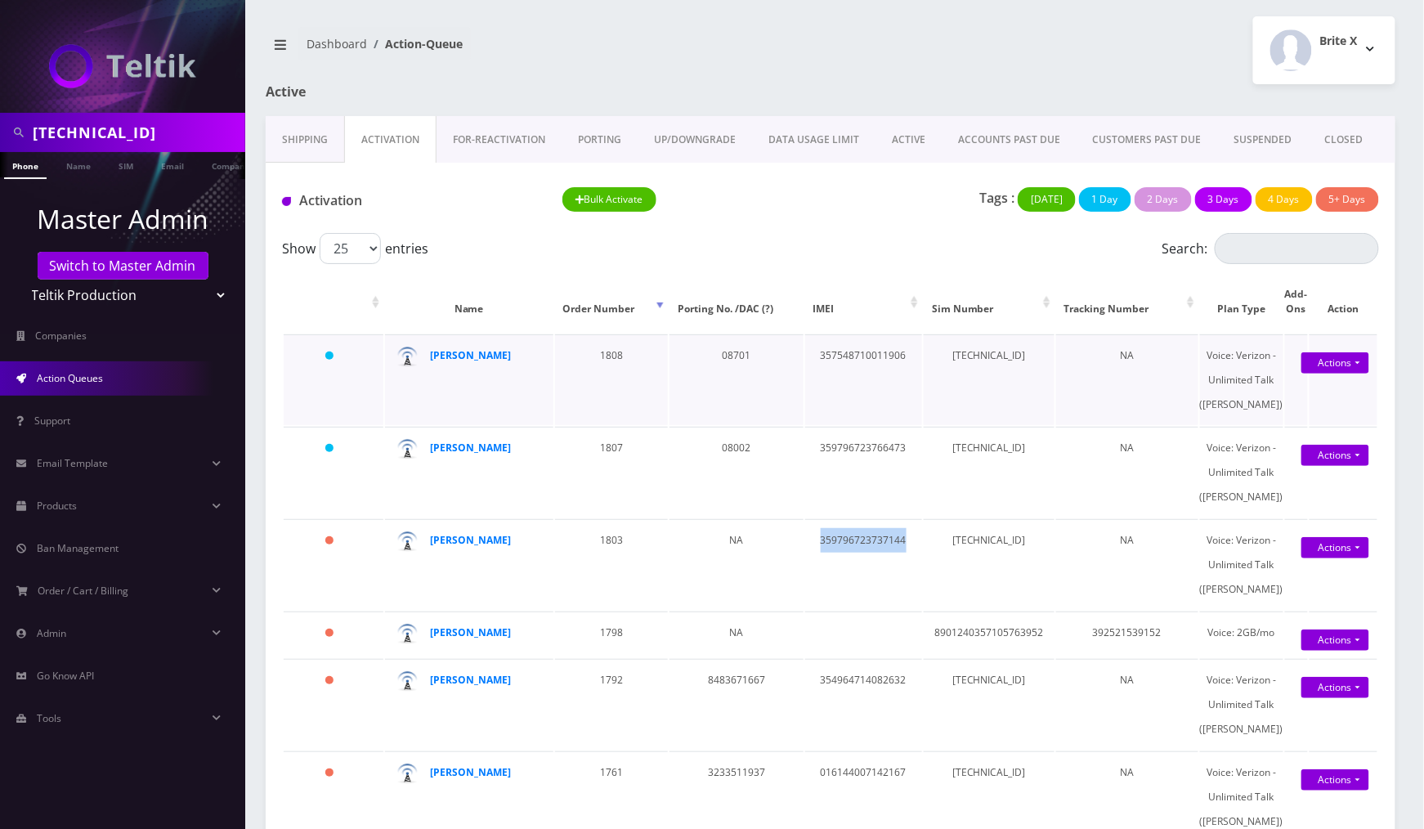
drag, startPoint x: 1159, startPoint y: 446, endPoint x: 1207, endPoint y: 464, distance: 51.2
click at [1159, 425] on td "NA" at bounding box center [1127, 379] width 142 height 91
click at [1348, 558] on link "Actions" at bounding box center [1336, 547] width 68 height 21
click at [1123, 610] on td "NA" at bounding box center [1127, 564] width 142 height 91
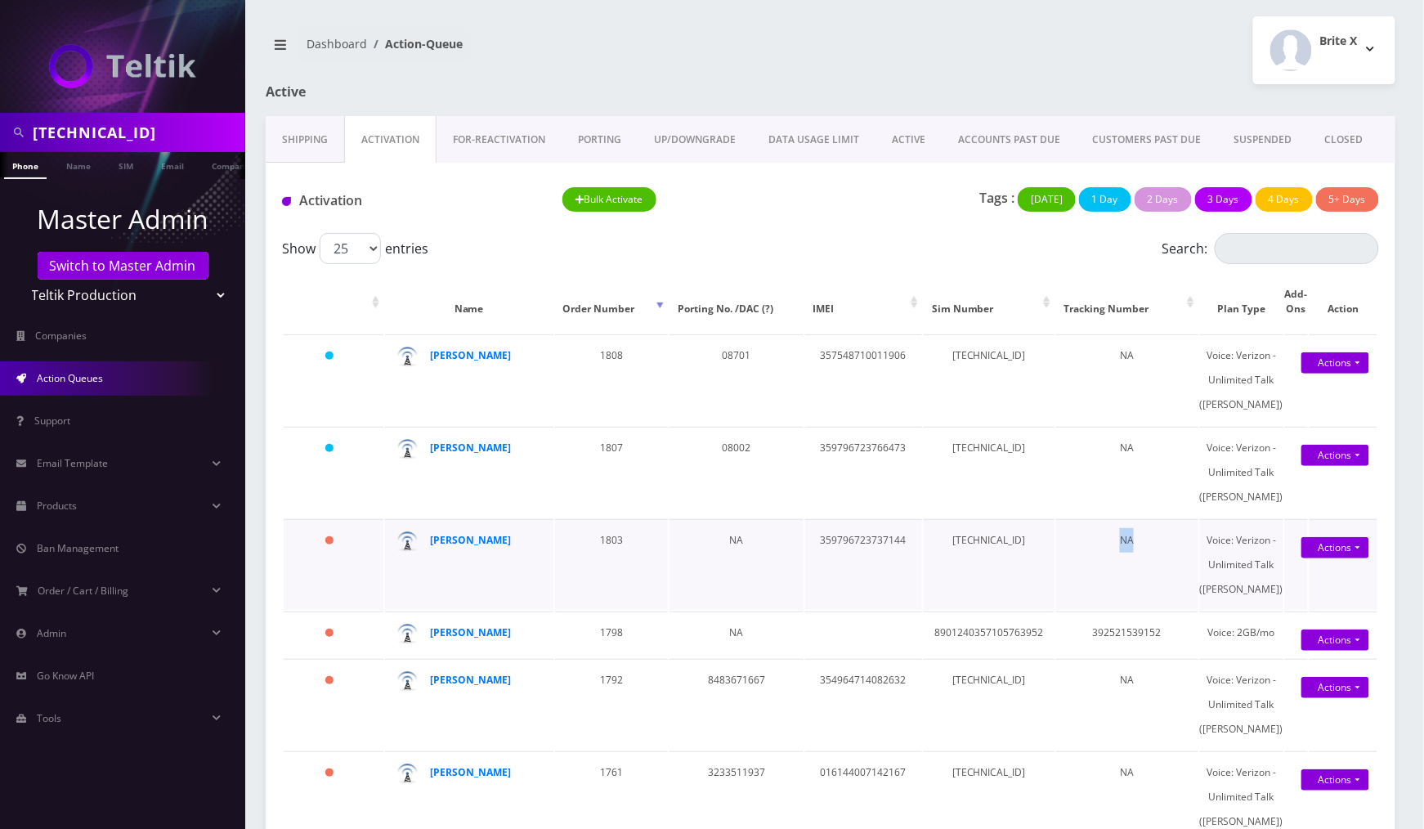
click at [1105, 610] on td "NA" at bounding box center [1127, 564] width 142 height 91
drag, startPoint x: 528, startPoint y: 636, endPoint x: 433, endPoint y: 644, distance: 95.2
click at [433, 610] on td "Shani Feibusch" at bounding box center [469, 564] width 168 height 91
click at [528, 553] on div "Shani Feibusch" at bounding box center [483, 540] width 106 height 25
drag, startPoint x: 524, startPoint y: 640, endPoint x: 438, endPoint y: 638, distance: 85.9
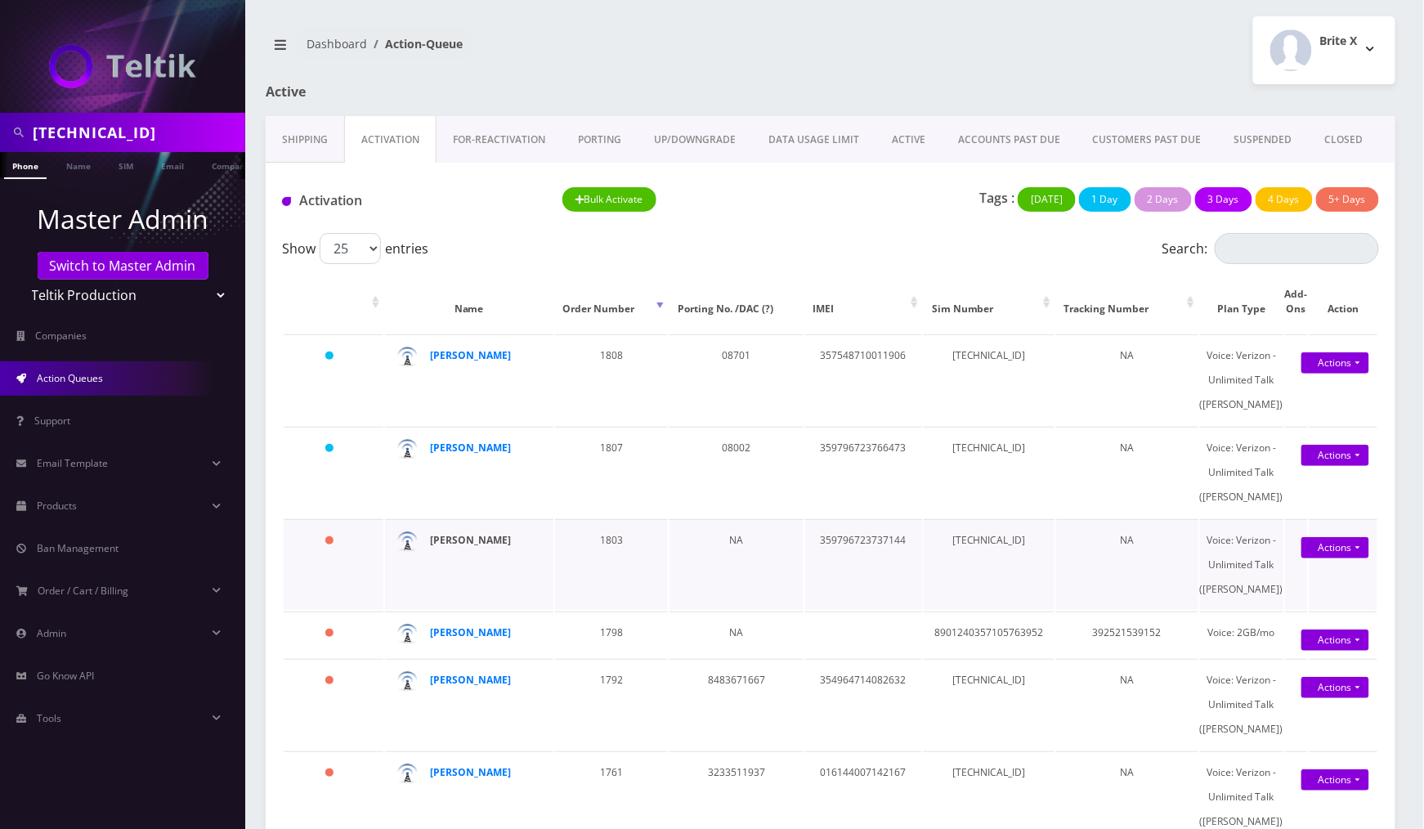
click at [438, 553] on div "Shani Feibusch" at bounding box center [483, 540] width 106 height 25
copy strong "Shani Feibusch"
click at [132, 170] on link "SIM" at bounding box center [125, 165] width 31 height 27
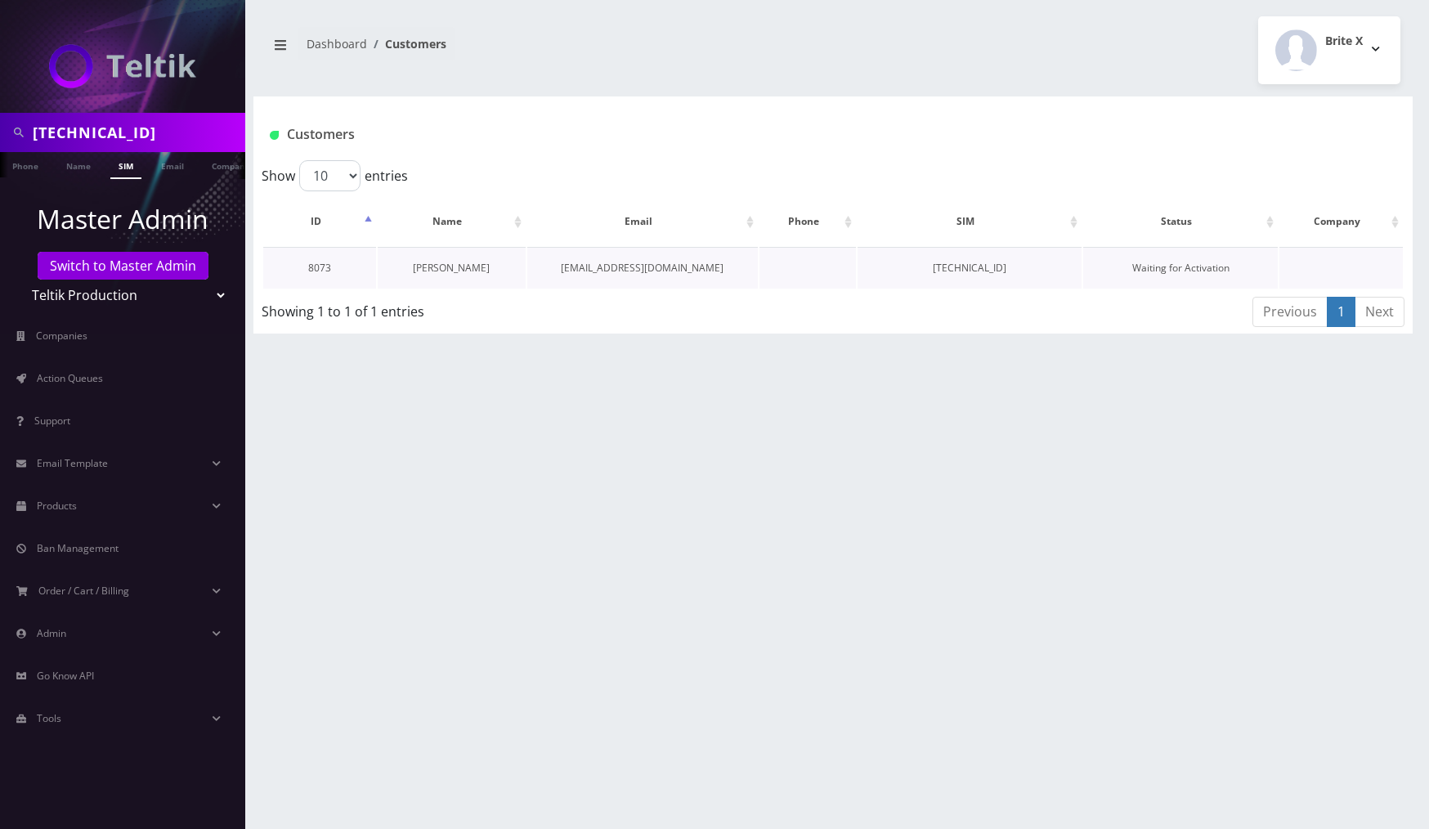
click at [469, 267] on link "[PERSON_NAME]" at bounding box center [451, 268] width 77 height 14
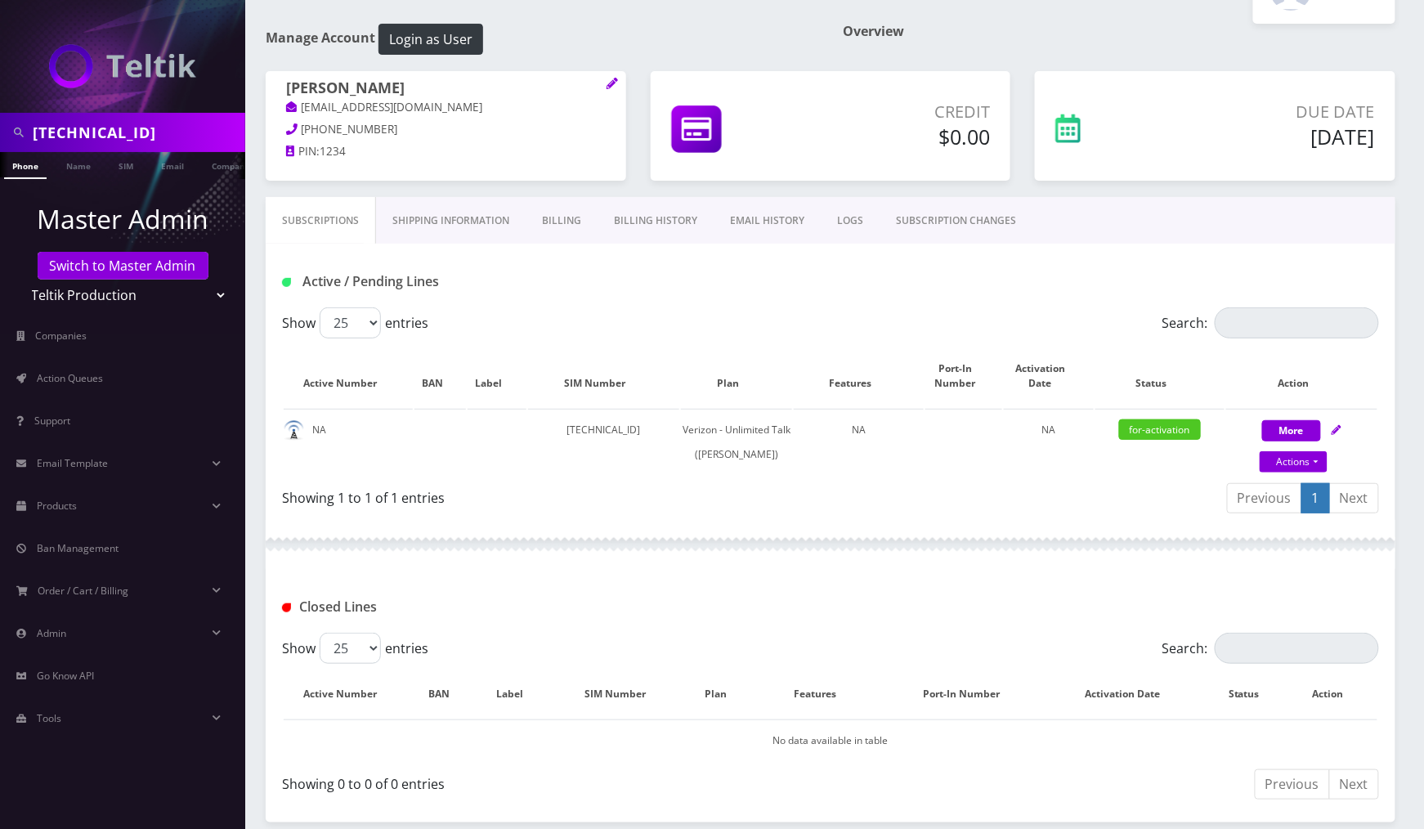
click at [648, 222] on link "Billing History" at bounding box center [656, 220] width 116 height 47
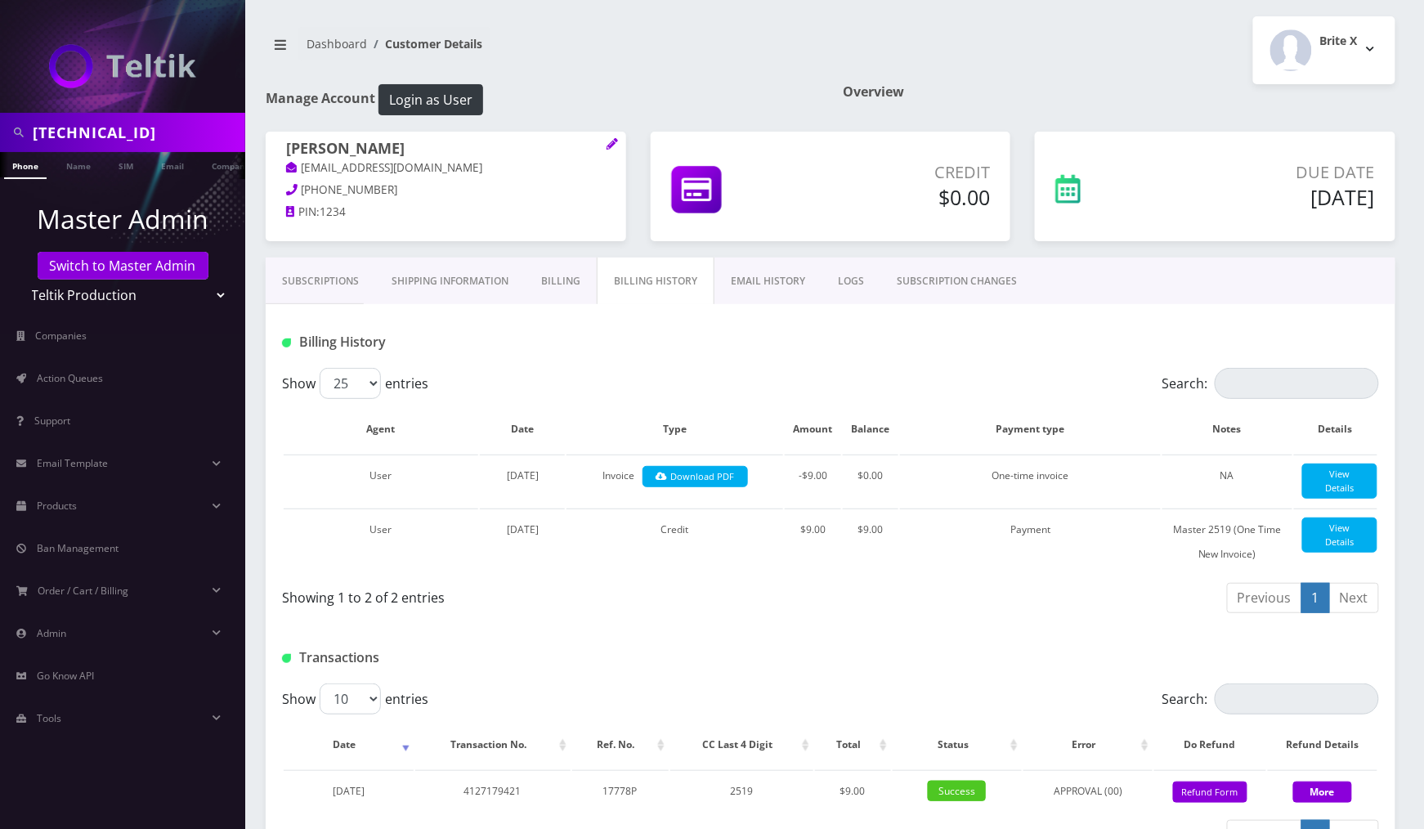
click at [557, 280] on link "Billing" at bounding box center [561, 281] width 72 height 47
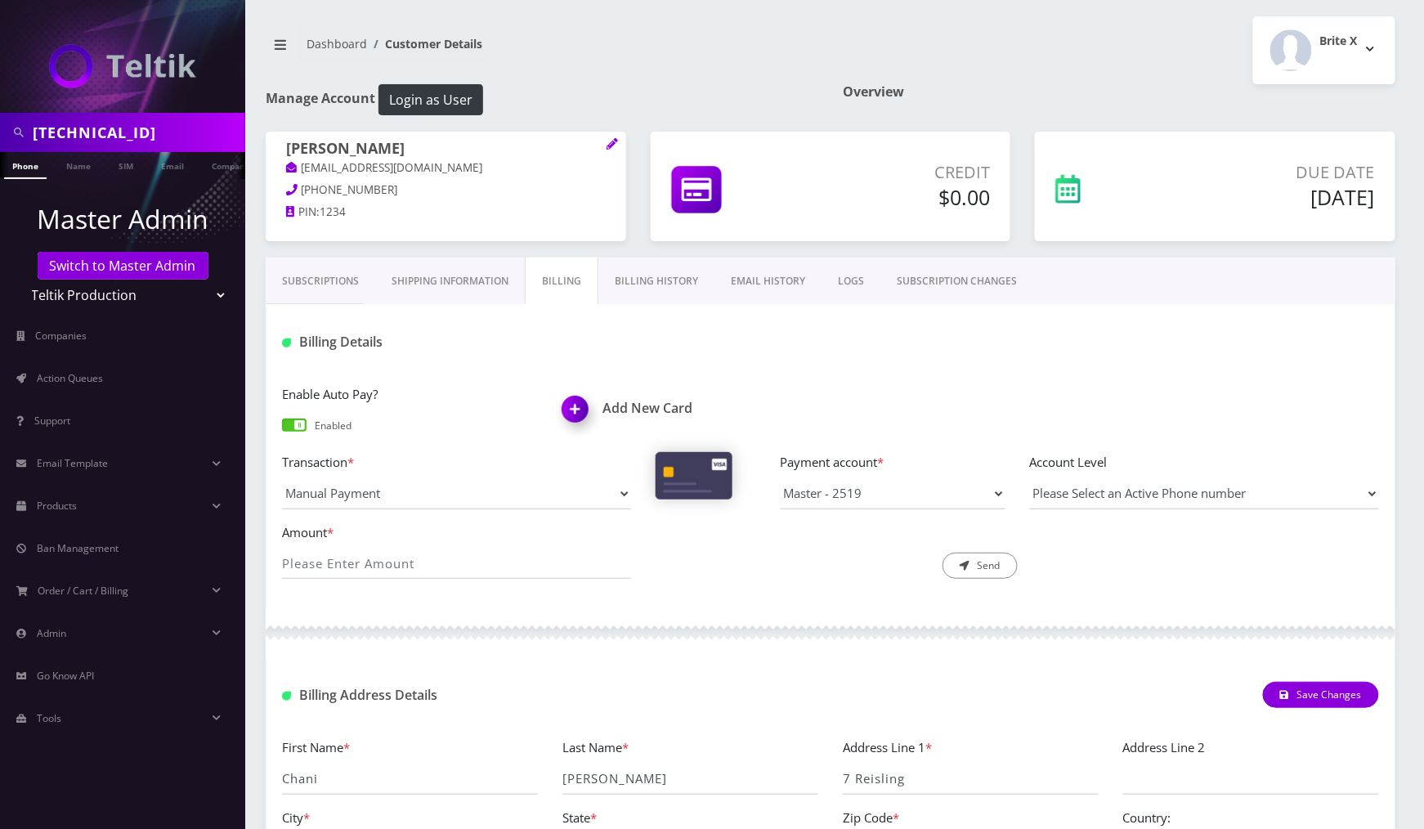
scroll to position [281, 0]
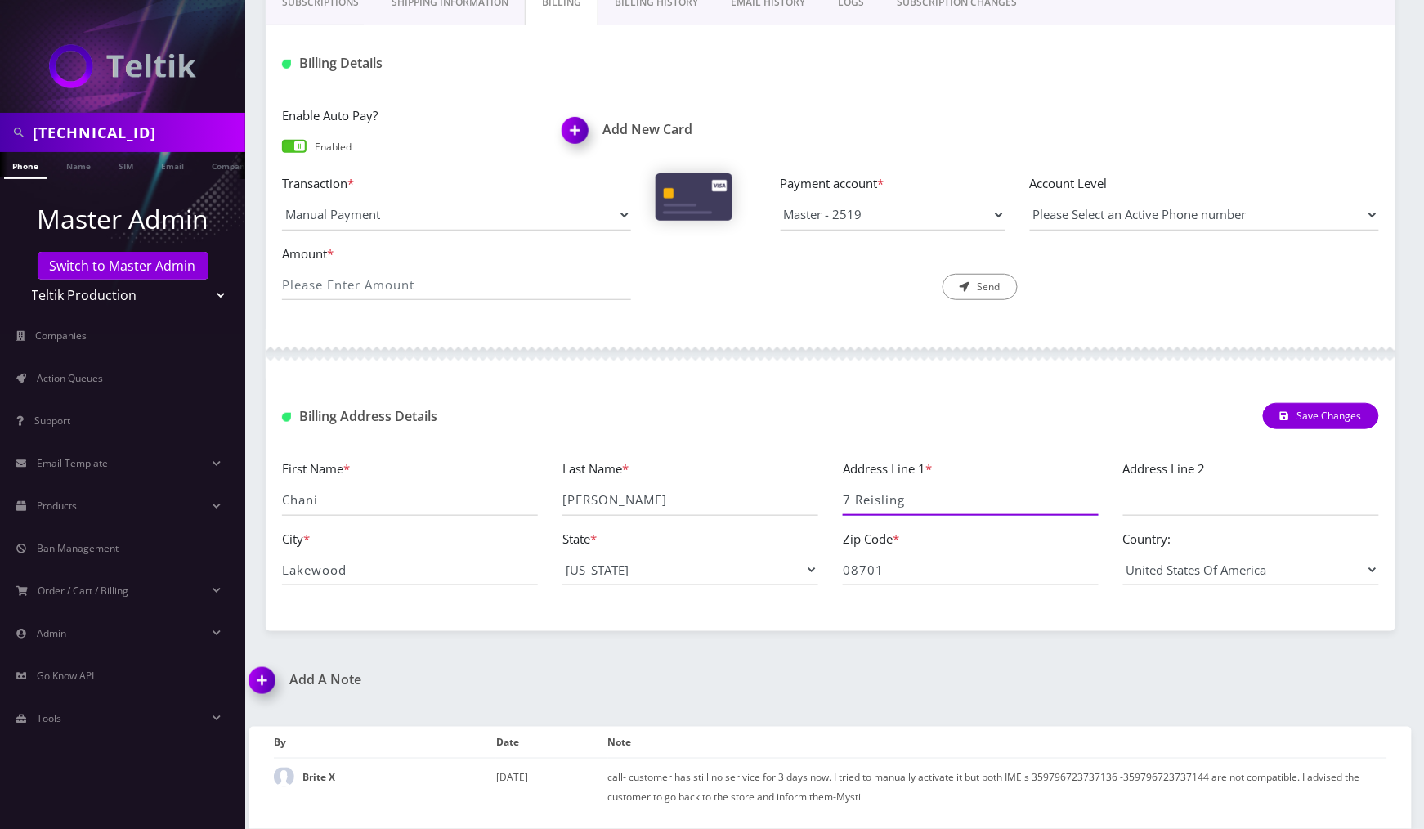
drag, startPoint x: 842, startPoint y: 503, endPoint x: 1194, endPoint y: 630, distance: 374.0
click at [1279, 585] on div "First Name * Chani Last Name * Feibusch Address Line 1 * 7 Reisling Address Lin…" at bounding box center [831, 529] width 1122 height 140
click at [935, 568] on input "08701" at bounding box center [971, 569] width 256 height 31
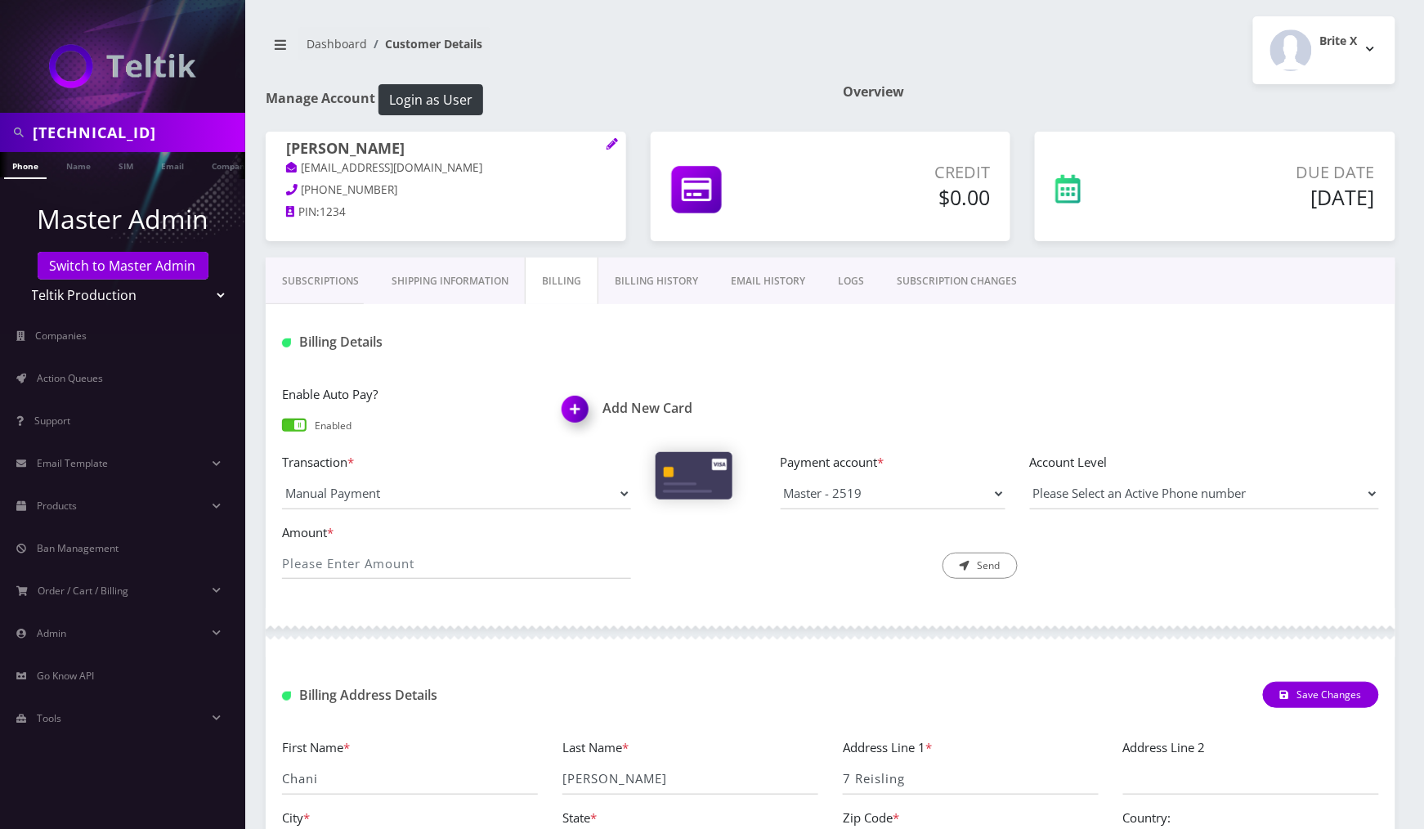
drag, startPoint x: 343, startPoint y: 287, endPoint x: 610, endPoint y: 330, distance: 269.9
click at [343, 287] on link "Subscriptions" at bounding box center [321, 281] width 110 height 47
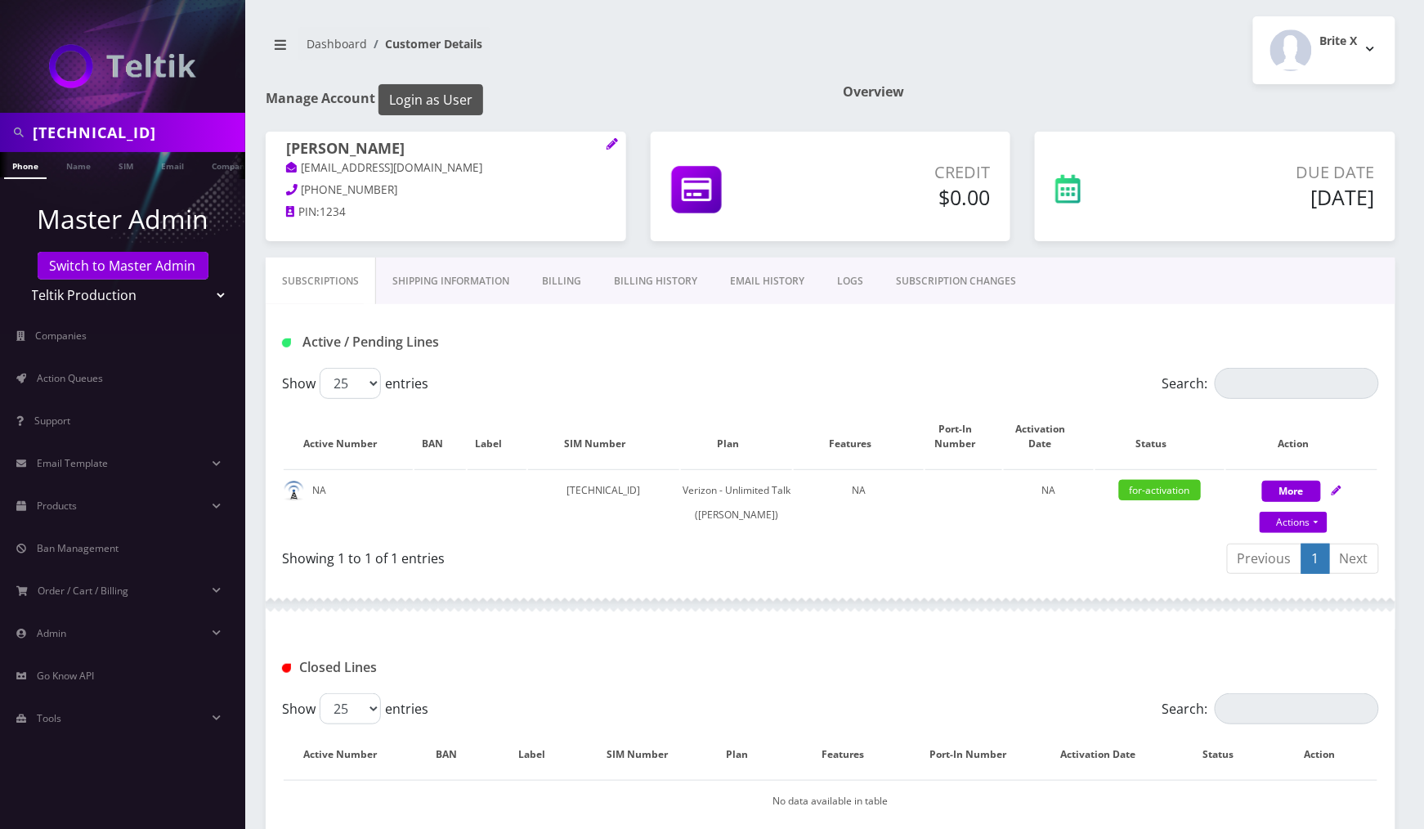
click at [420, 103] on button "Login as User" at bounding box center [431, 99] width 105 height 31
drag, startPoint x: 125, startPoint y: 163, endPoint x: 162, endPoint y: 166, distance: 36.9
click at [124, 163] on link "SIM" at bounding box center [117, 164] width 31 height 25
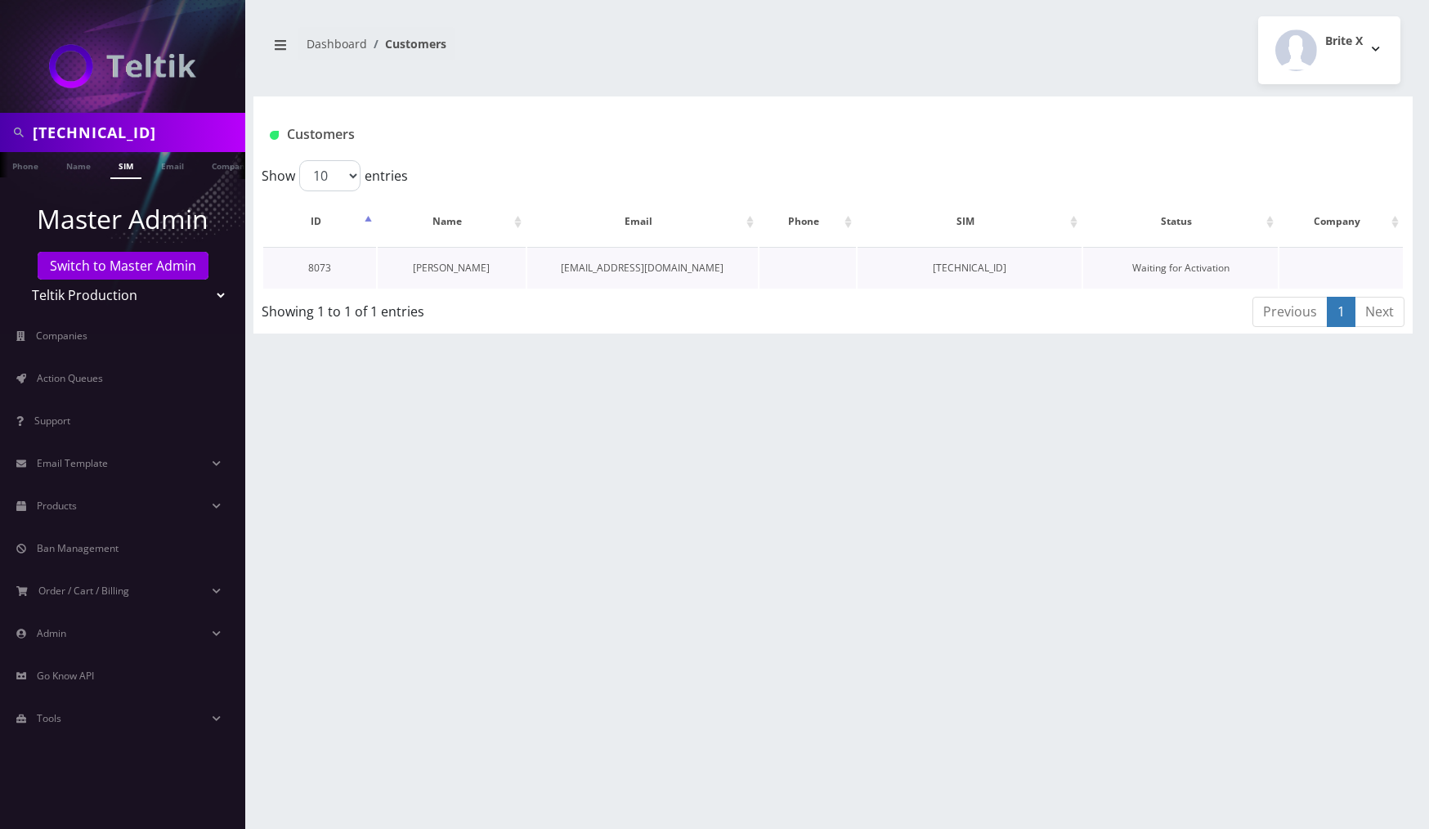
click at [443, 267] on link "[PERSON_NAME]" at bounding box center [451, 268] width 77 height 14
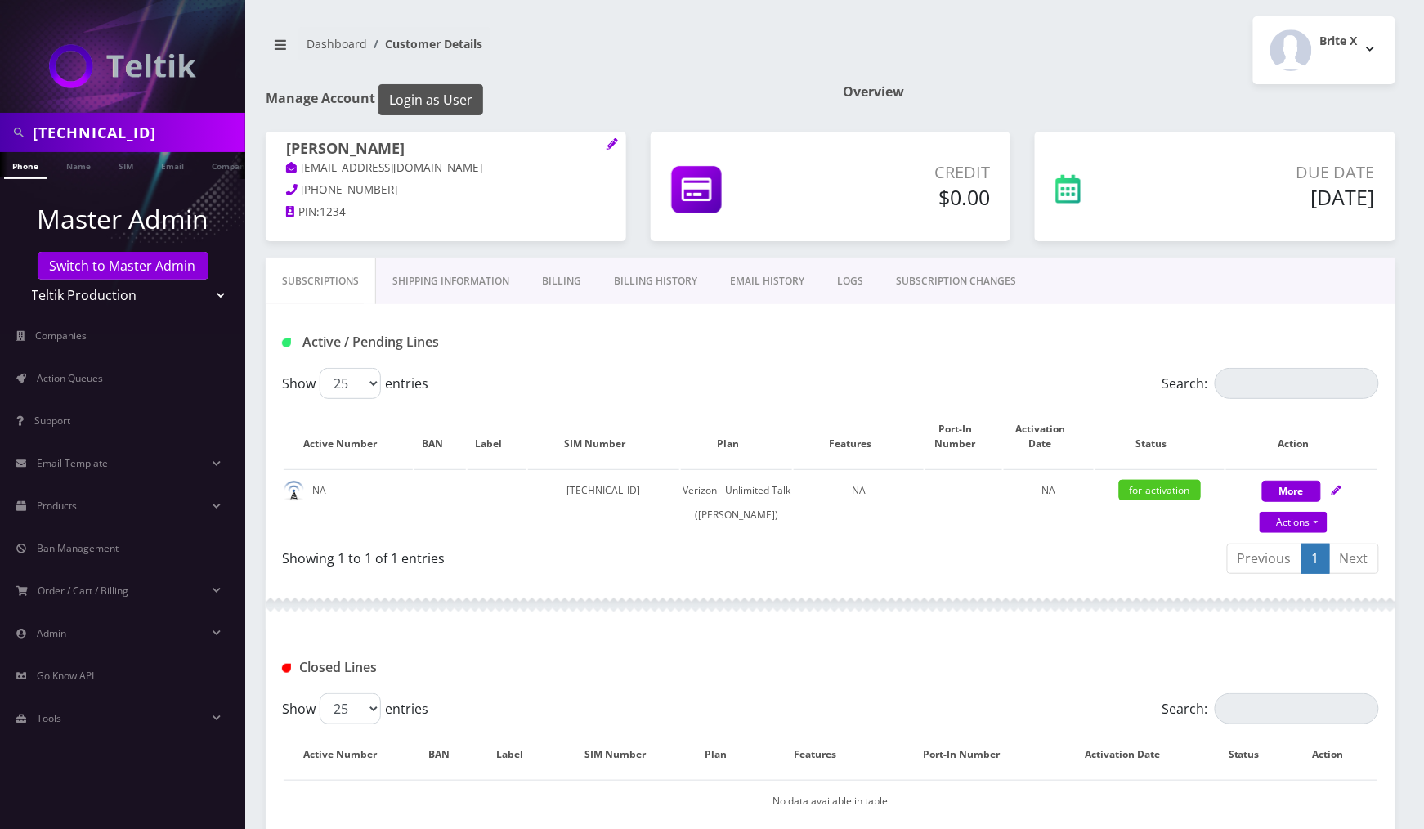
click at [442, 95] on button "Login as User" at bounding box center [431, 99] width 105 height 31
click at [122, 162] on link "SIM" at bounding box center [125, 165] width 31 height 27
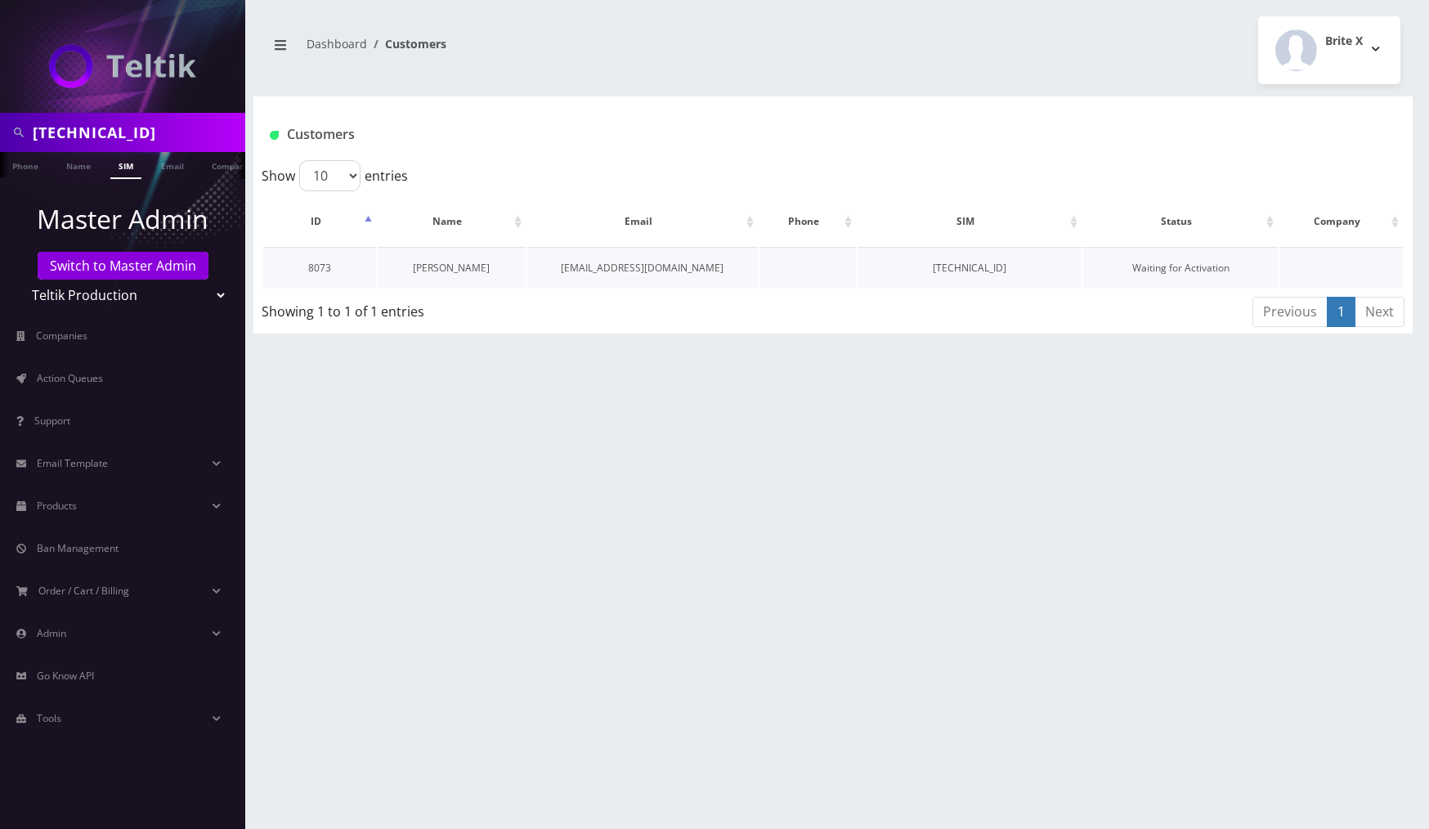
click at [439, 273] on link "Shani Feibusch" at bounding box center [451, 268] width 77 height 14
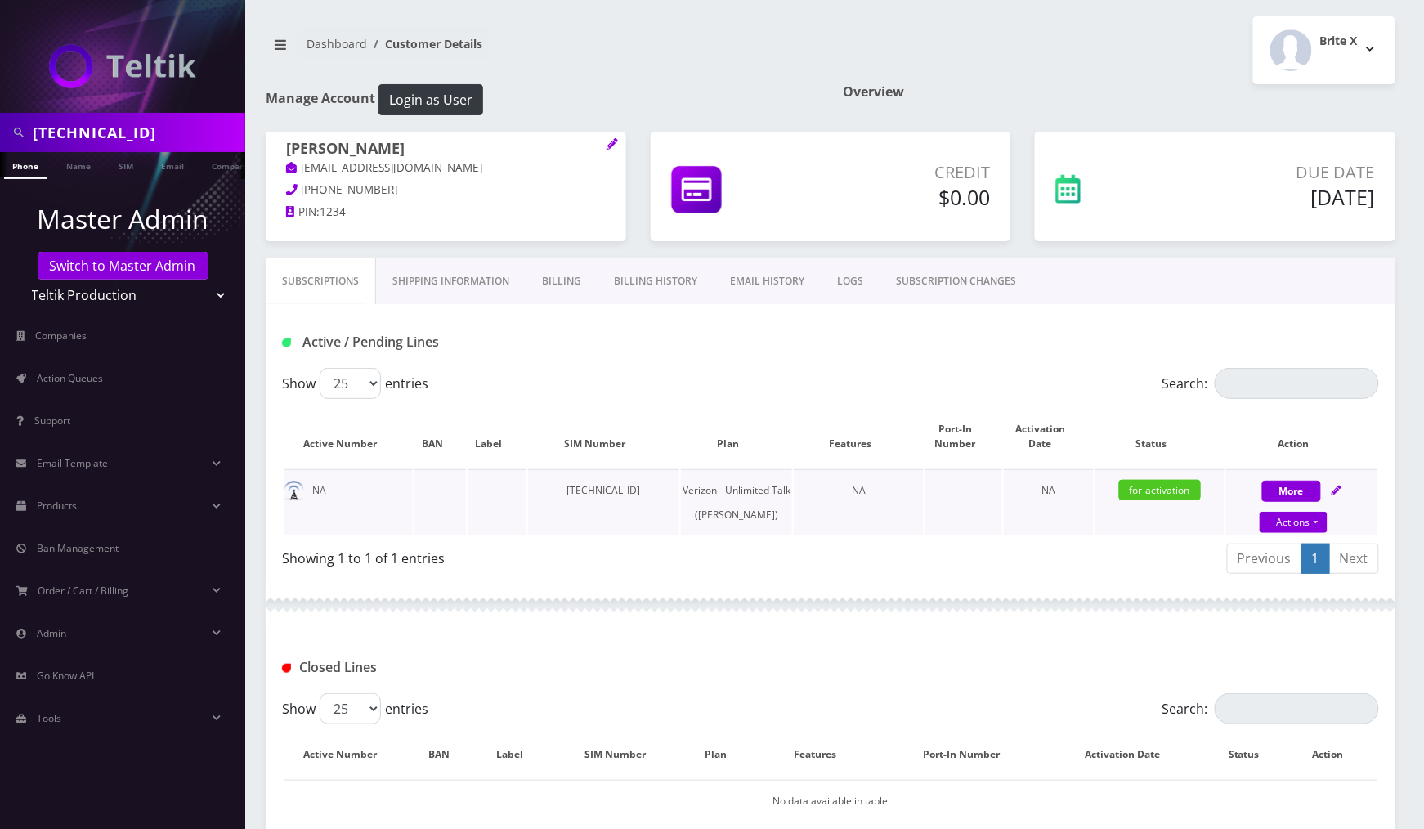
click at [648, 490] on td "89148000011798241707" at bounding box center [603, 502] width 151 height 66
copy td "89148000011798241707"
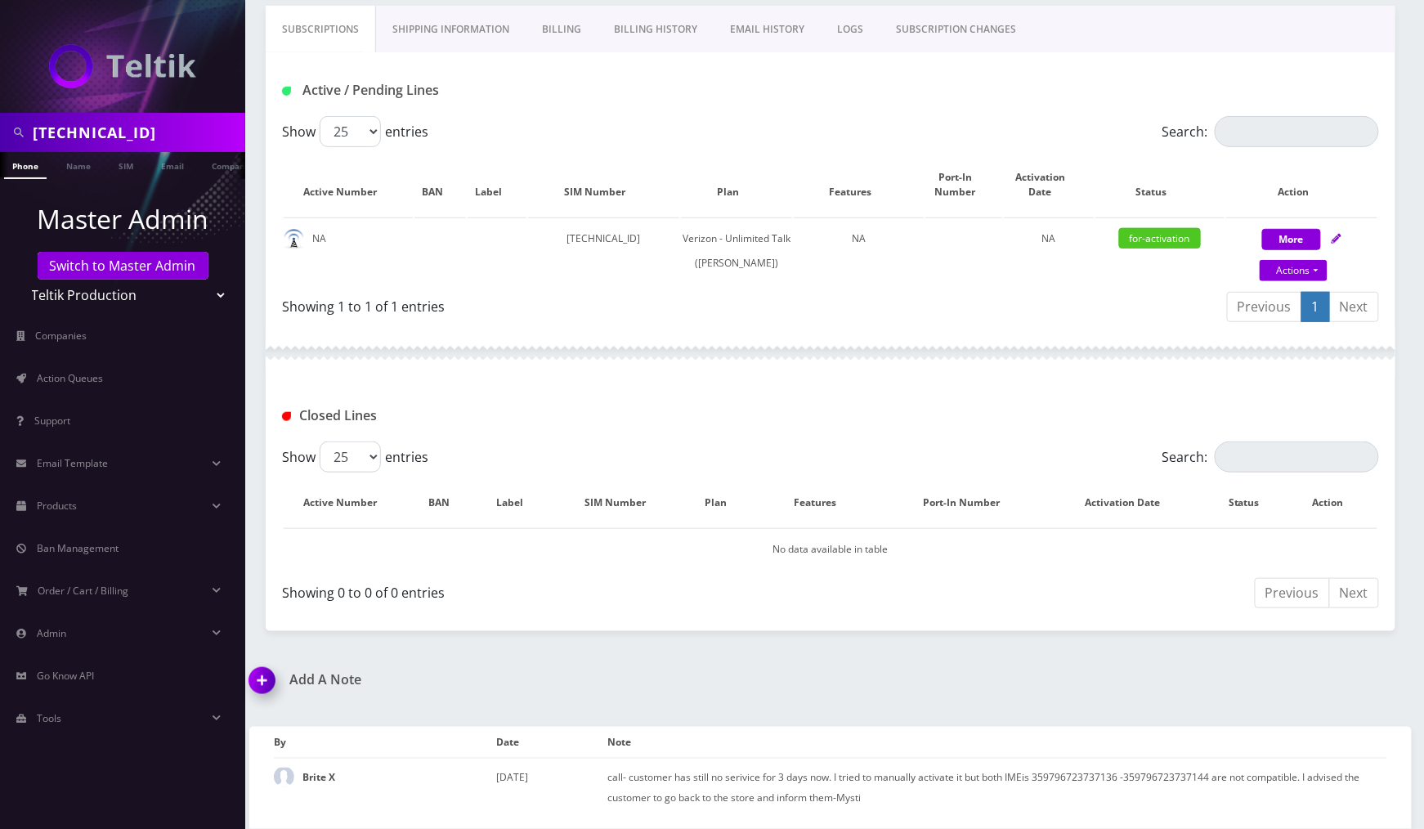
drag, startPoint x: 263, startPoint y: 682, endPoint x: 281, endPoint y: 682, distance: 18.0
click at [263, 682] on img at bounding box center [265, 686] width 48 height 48
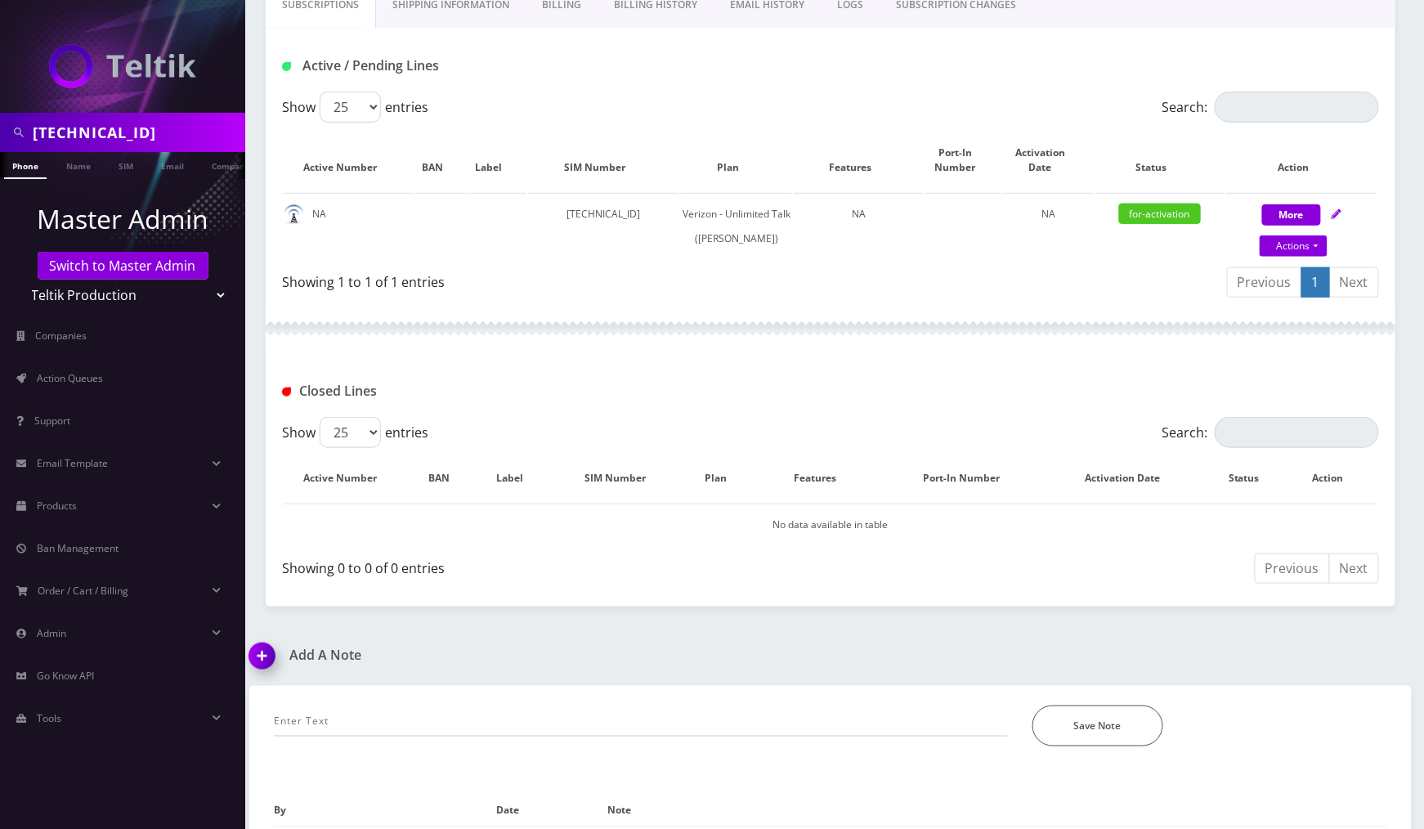
scroll to position [370, 0]
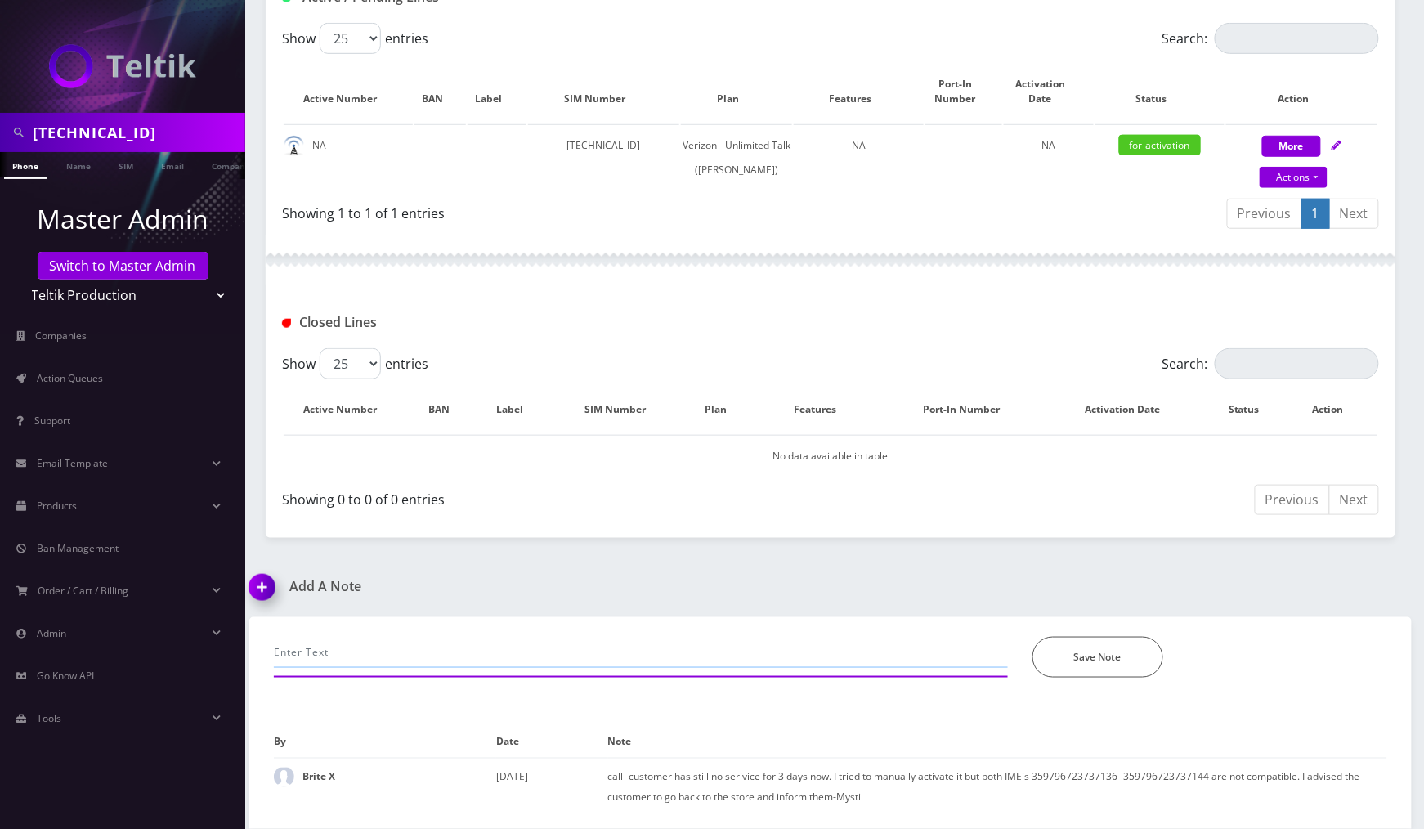
click at [374, 651] on input "text" at bounding box center [641, 652] width 734 height 31
drag, startPoint x: 695, startPoint y: 649, endPoint x: 641, endPoint y: 652, distance: 54.1
click at [641, 652] on input "call- can't activate IMIE is not compatible, advised to call ani choma STORE" at bounding box center [641, 652] width 734 height 31
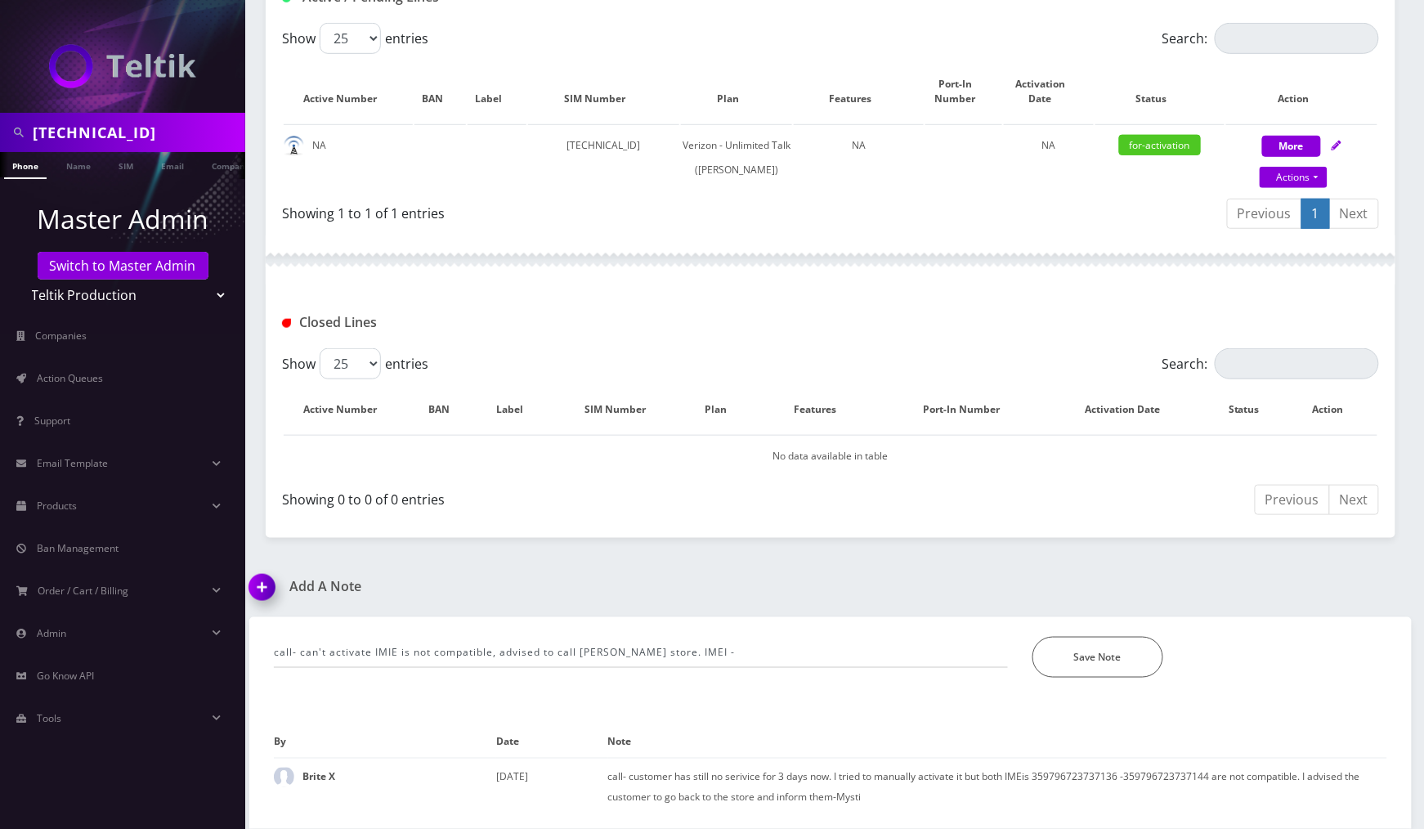
click at [1237, 646] on div "Save Note" at bounding box center [1209, 657] width 379 height 41
click at [862, 657] on input "call- can't activate IMIE is not compatible, advised to call ani choma store. I…" at bounding box center [641, 652] width 734 height 31
paste input "359796723737136"
drag, startPoint x: 697, startPoint y: 650, endPoint x: 714, endPoint y: 653, distance: 16.7
click at [697, 648] on input "call- can't activate IMIE is not compatible, advised to call ani choma store. I…" at bounding box center [641, 652] width 734 height 31
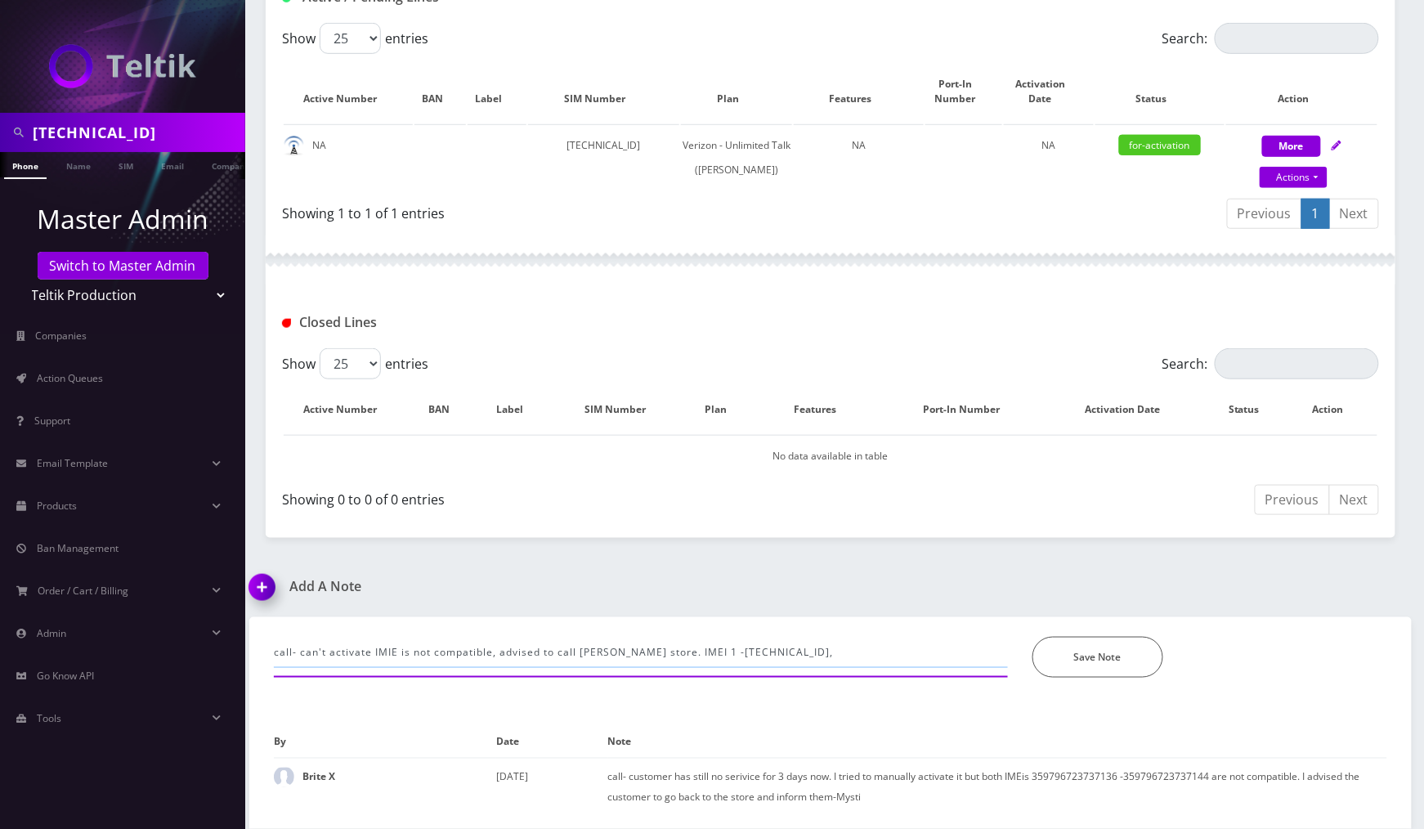
click at [835, 657] on input "call- can't activate IMIE is not compatible, advised to call ani choma store. I…" at bounding box center [641, 652] width 734 height 31
click at [684, 648] on input "call- can't activate IMIE is not compatible, advised to call ani choma store. I…" at bounding box center [641, 652] width 734 height 31
click at [848, 650] on input "call- can't activate IMIE is not compatible, advised to call ani choma store. I…" at bounding box center [641, 652] width 734 height 31
paste input "IMEI"
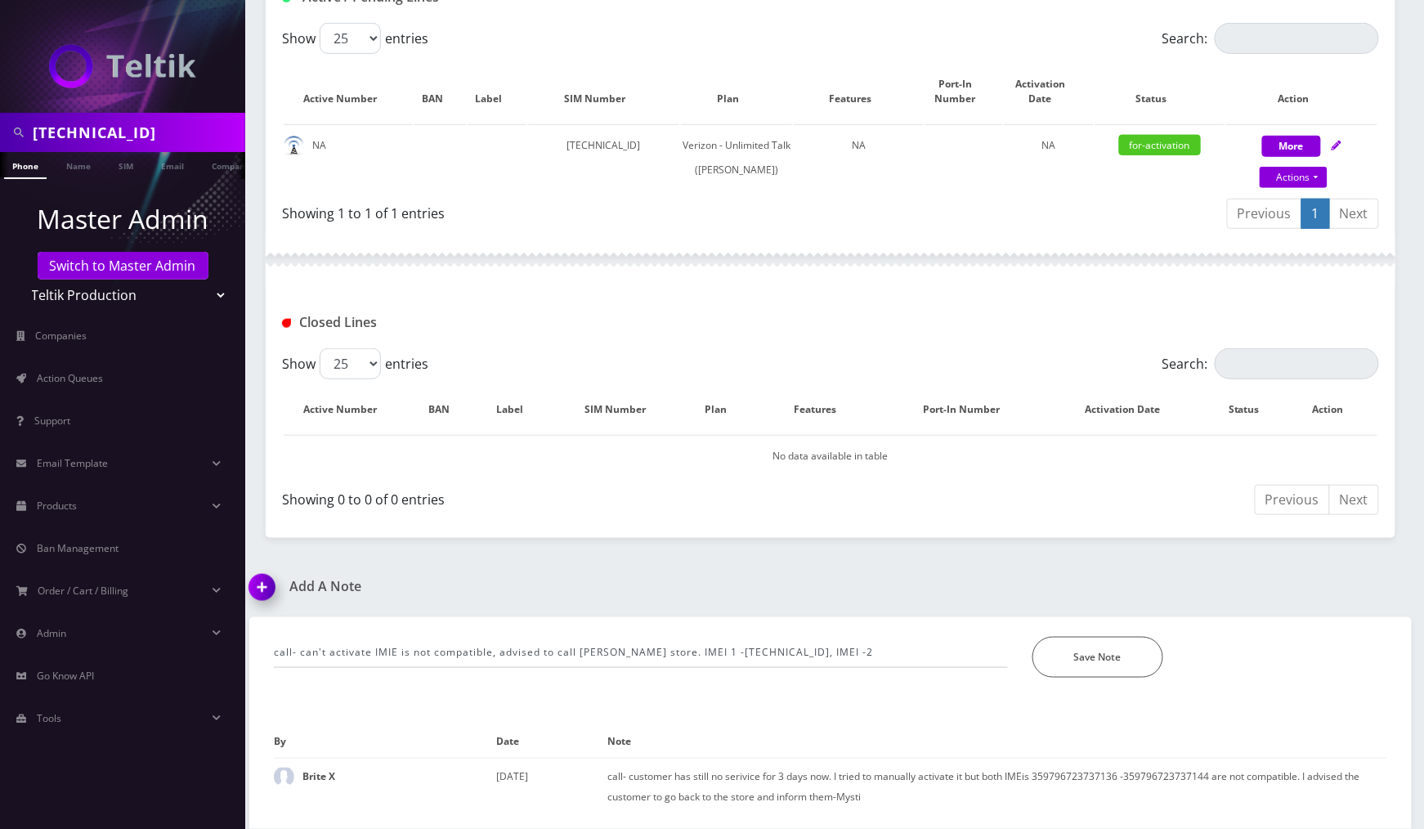
click at [1246, 633] on div "call- can't activate IMIE is not compatible, advised to call ani choma store. I…" at bounding box center [831, 647] width 1138 height 61
click at [919, 649] on input "call- can't activate IMIE is not compatible, advised to call ani choma store. I…" at bounding box center [641, 652] width 734 height 31
paste input "359796723737144"
type input "call- can't activate IMIE is not compatible, advised to call ani choma store. I…"
click at [1117, 654] on button "Save Note" at bounding box center [1098, 657] width 131 height 41
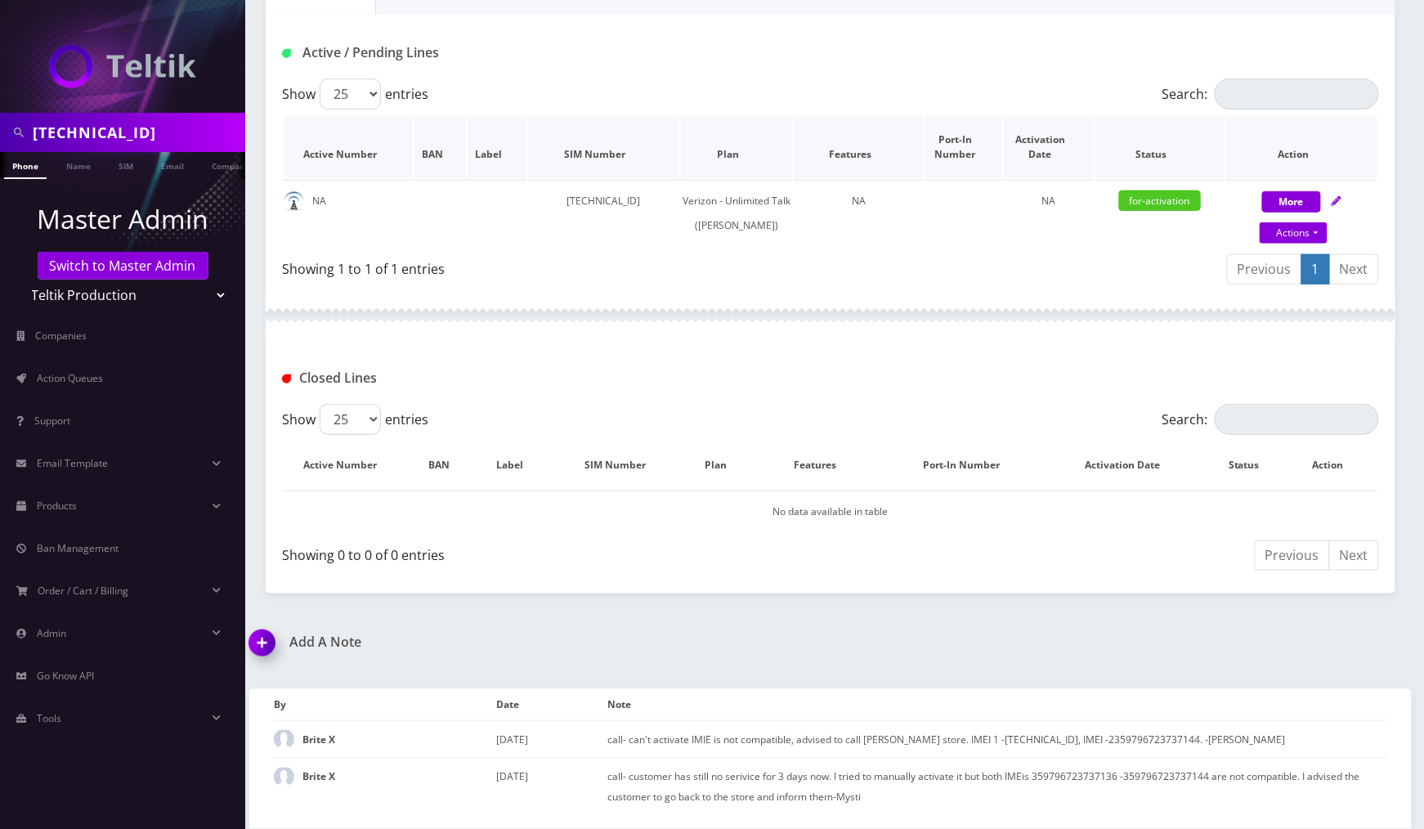
scroll to position [0, 0]
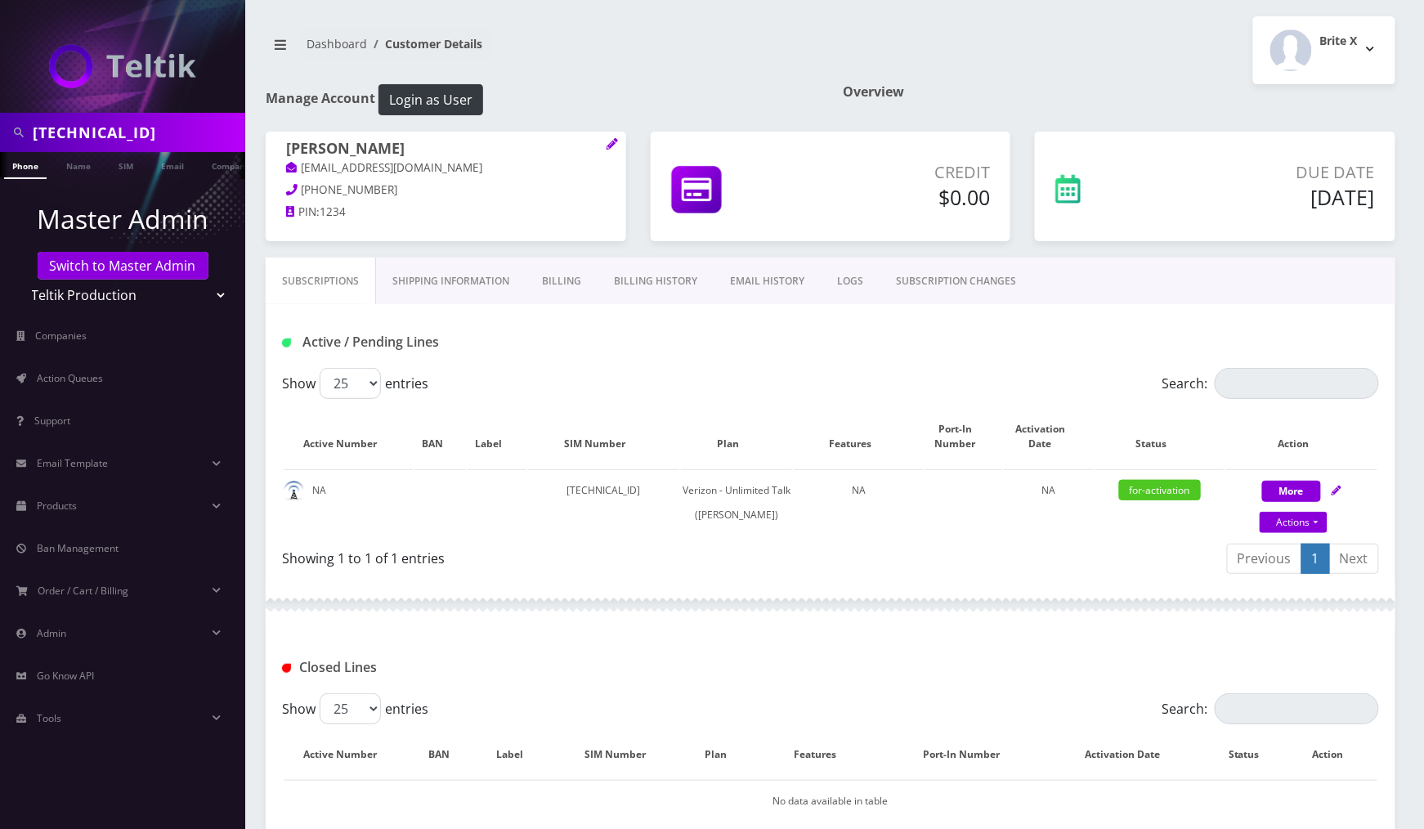
click at [124, 131] on input "89148000011798241707" at bounding box center [137, 132] width 208 height 31
click at [126, 130] on input "89148000011798241707" at bounding box center [137, 132] width 208 height 31
paste input "294755982"
type input "89294755982"
click at [33, 168] on link "Phone" at bounding box center [25, 165] width 43 height 27
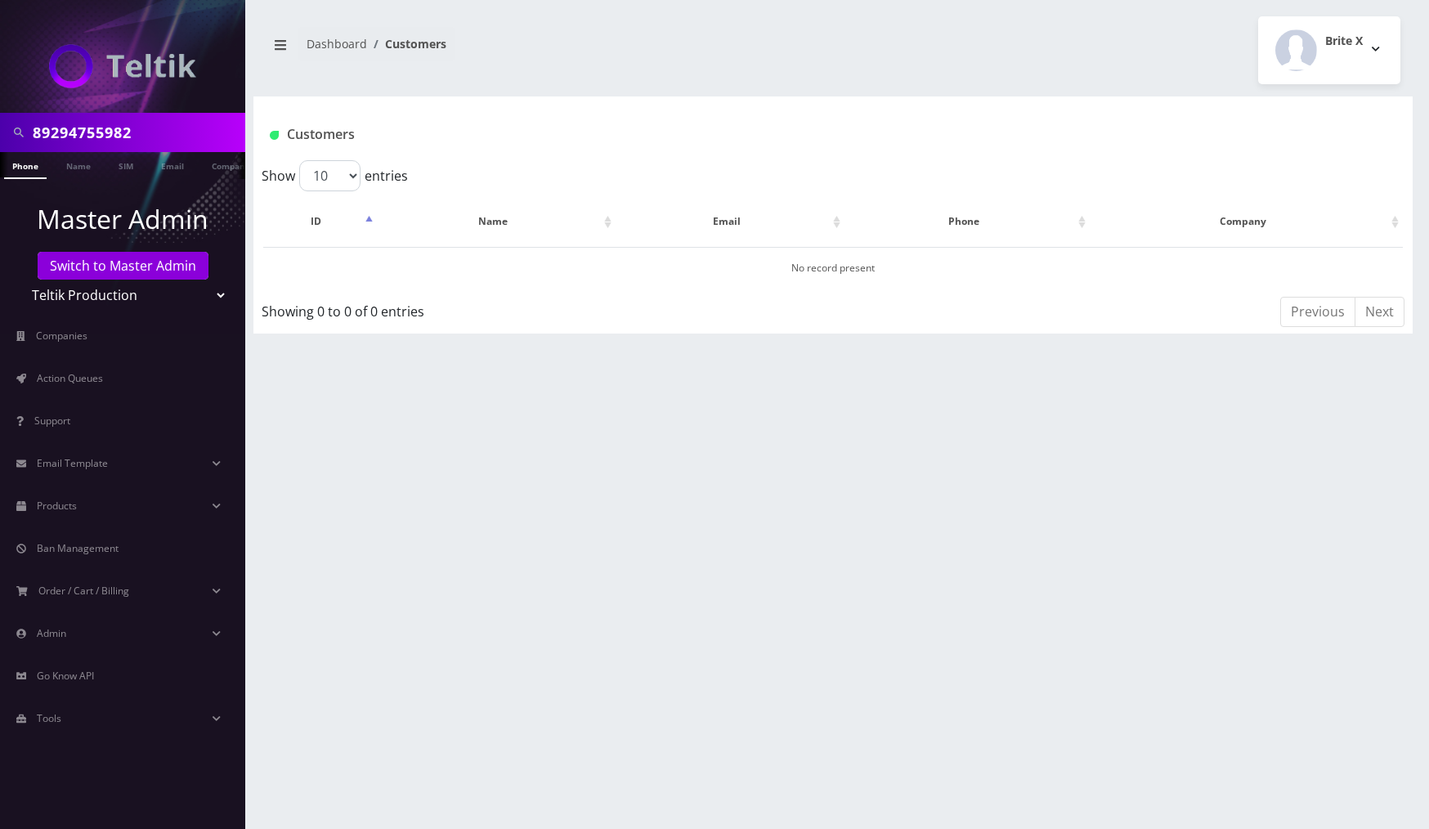
select select "23"
click at [19, 280] on select "Teltik Production My Link Mobile VennMobile Unlimited Advanced LTE [PERSON_NAME…" at bounding box center [123, 295] width 208 height 31
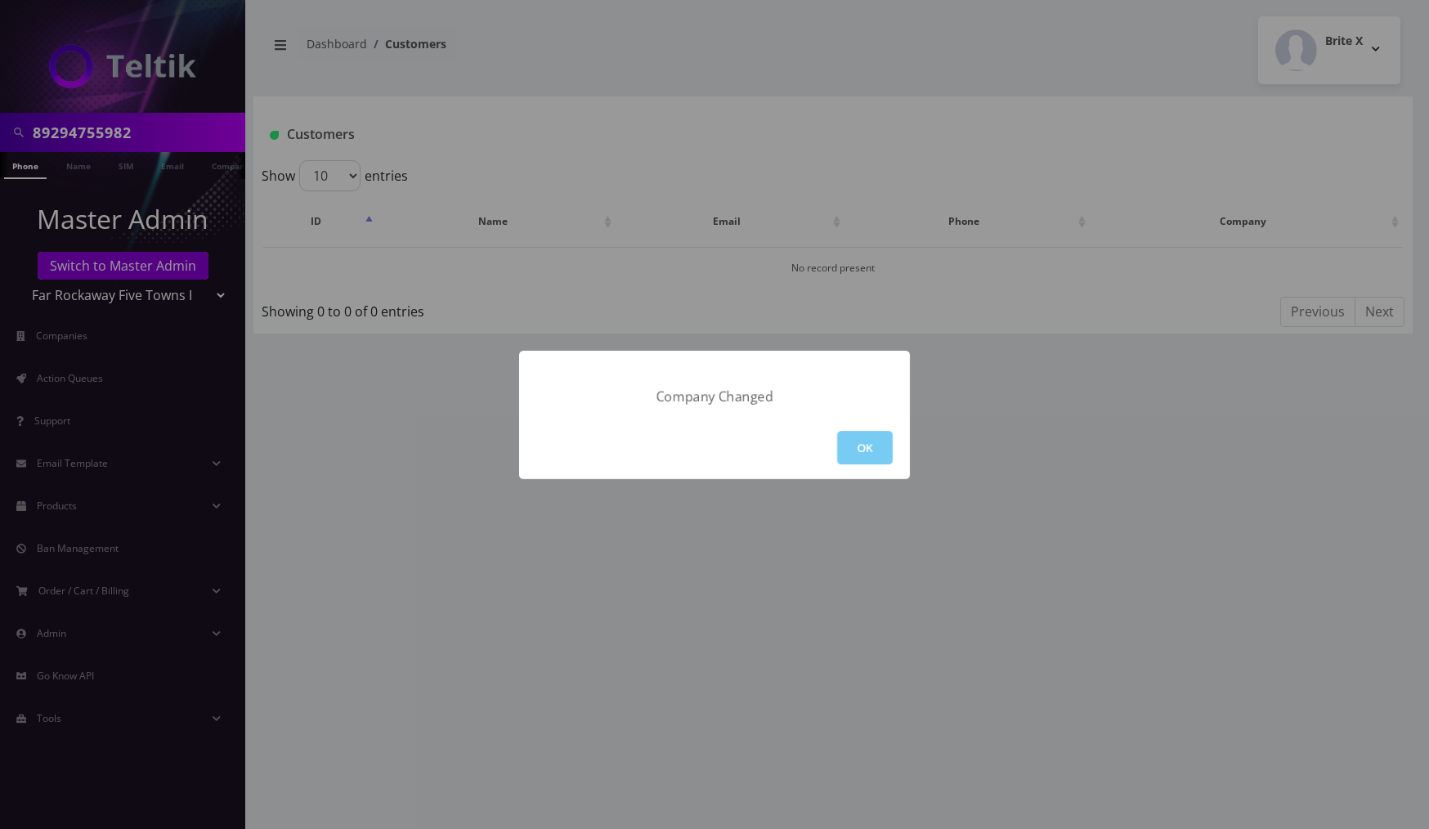
drag, startPoint x: 854, startPoint y: 456, endPoint x: 826, endPoint y: 451, distance: 28.2
click at [854, 455] on button "OK" at bounding box center [865, 448] width 56 height 34
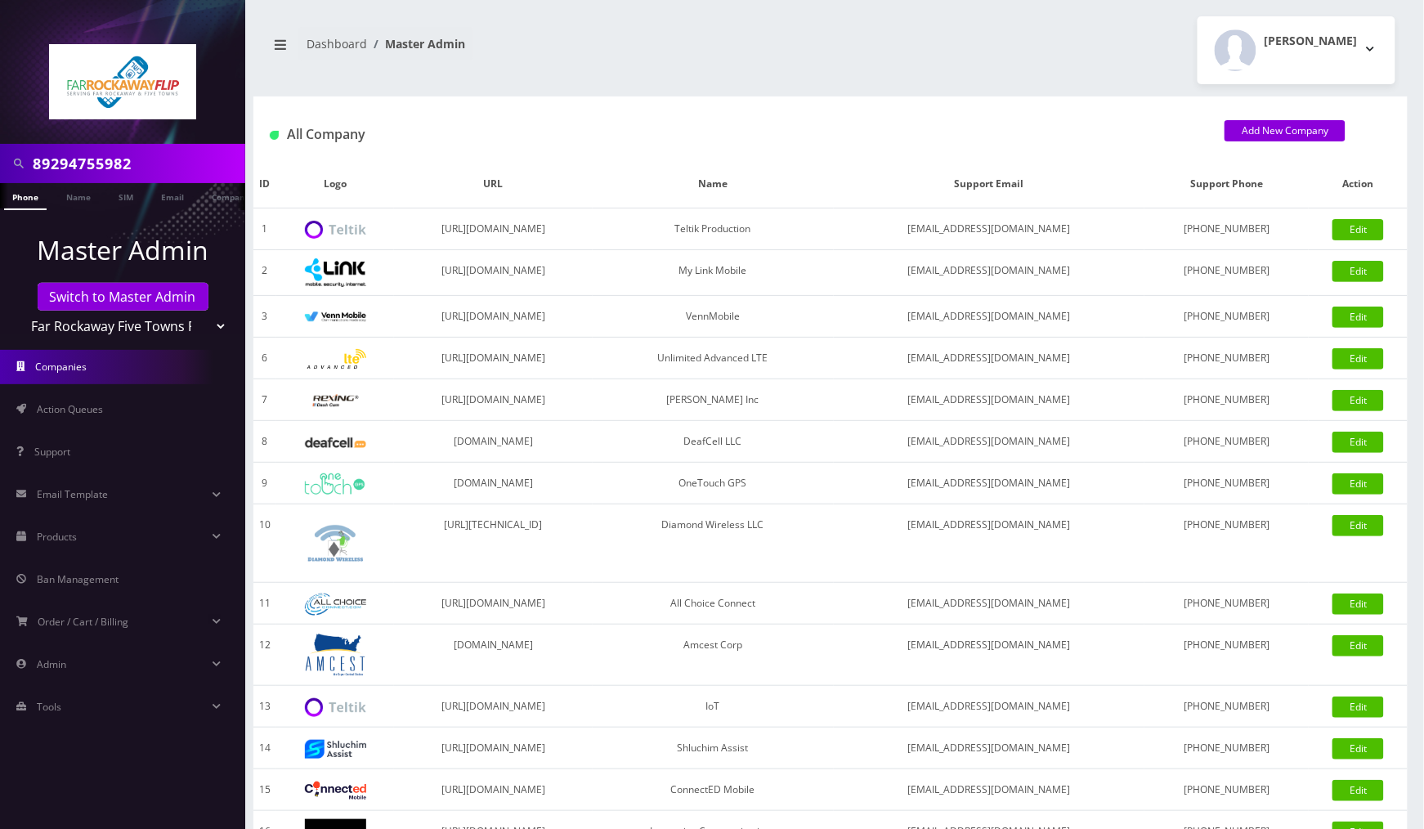
click at [30, 203] on link "Phone" at bounding box center [25, 196] width 43 height 27
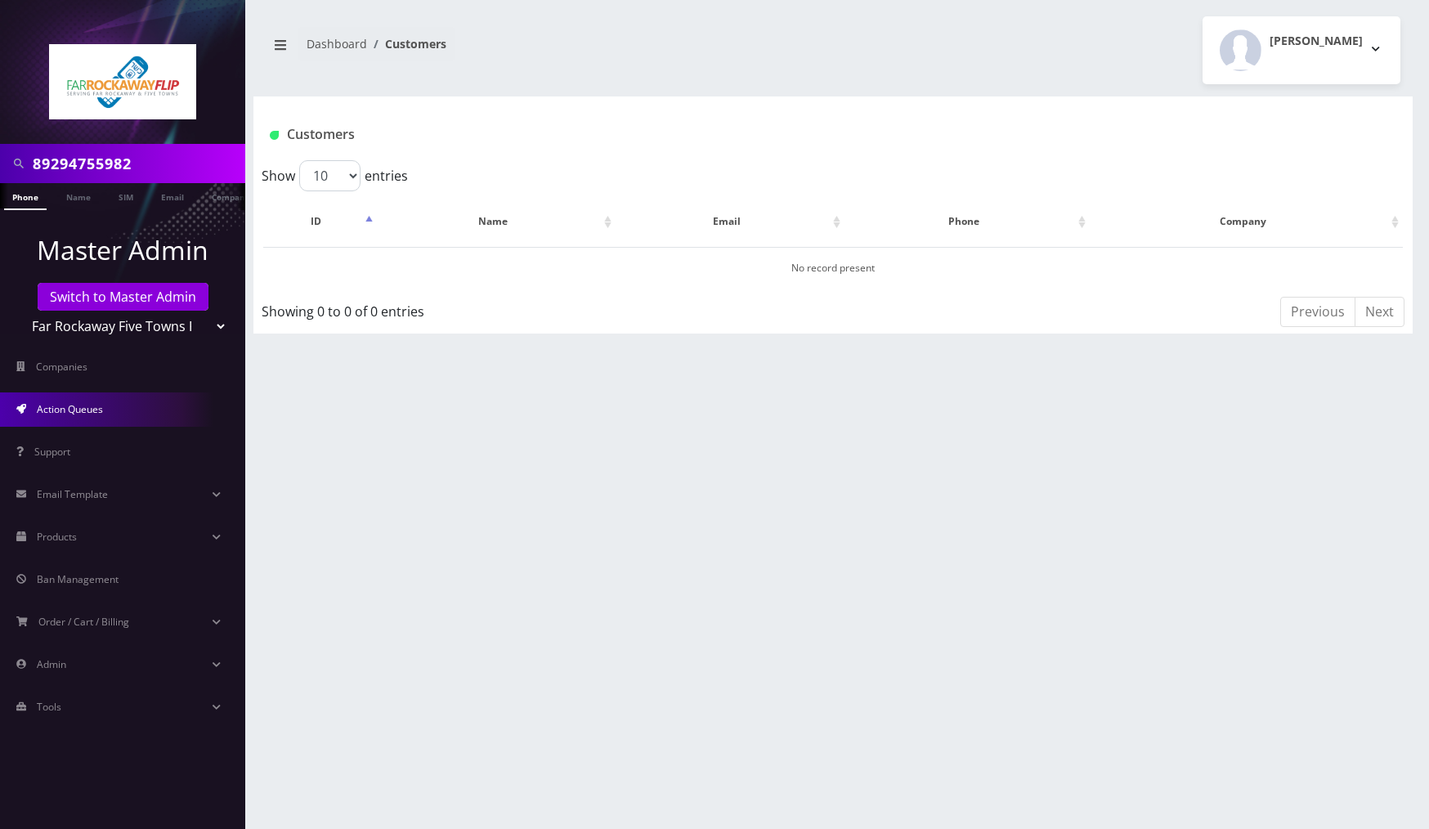
click at [114, 422] on link "Action Queues" at bounding box center [122, 409] width 245 height 34
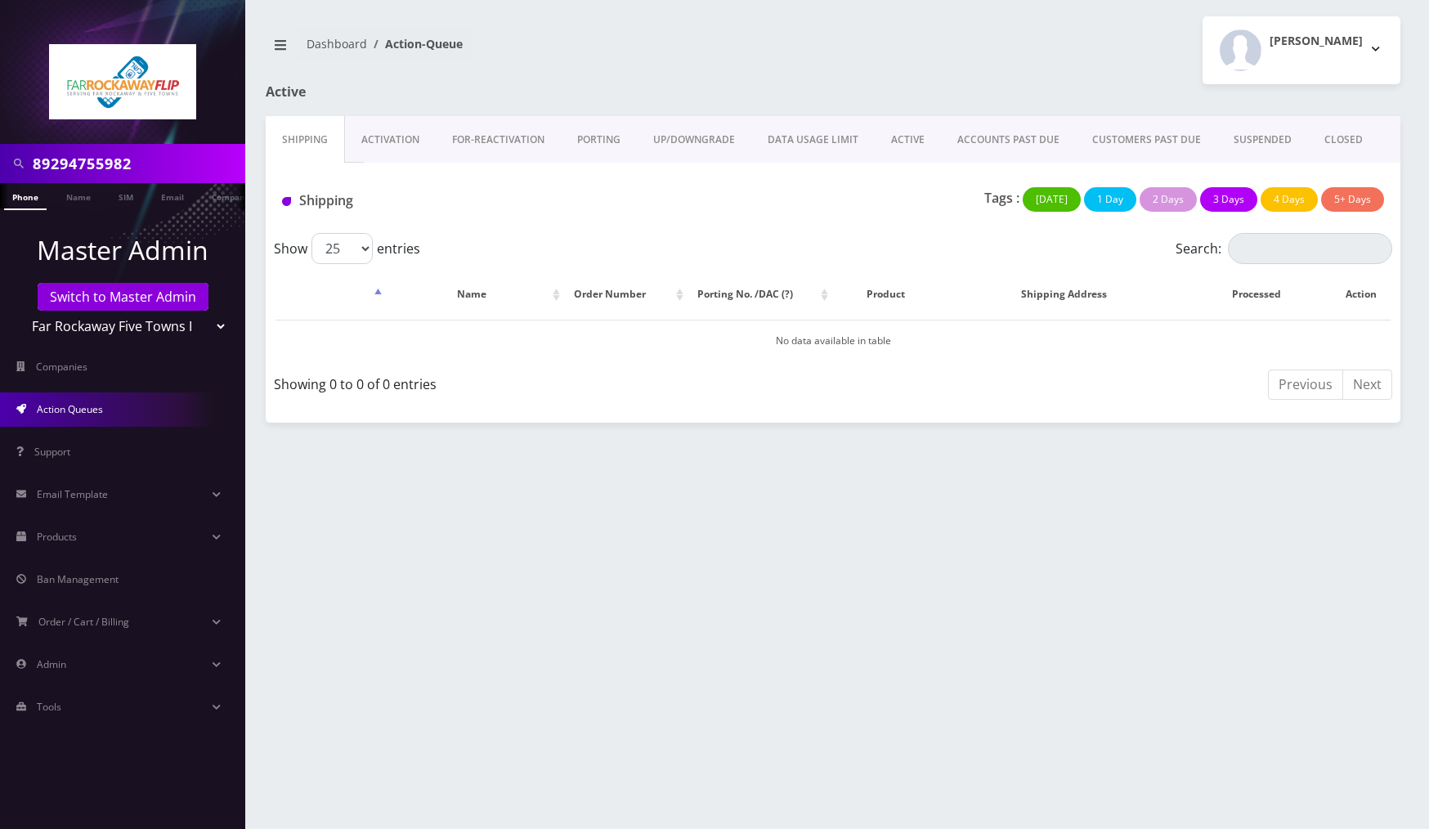
drag, startPoint x: 477, startPoint y: 139, endPoint x: 482, endPoint y: 155, distance: 16.9
click at [479, 139] on link "FOR-REActivation" at bounding box center [498, 139] width 125 height 47
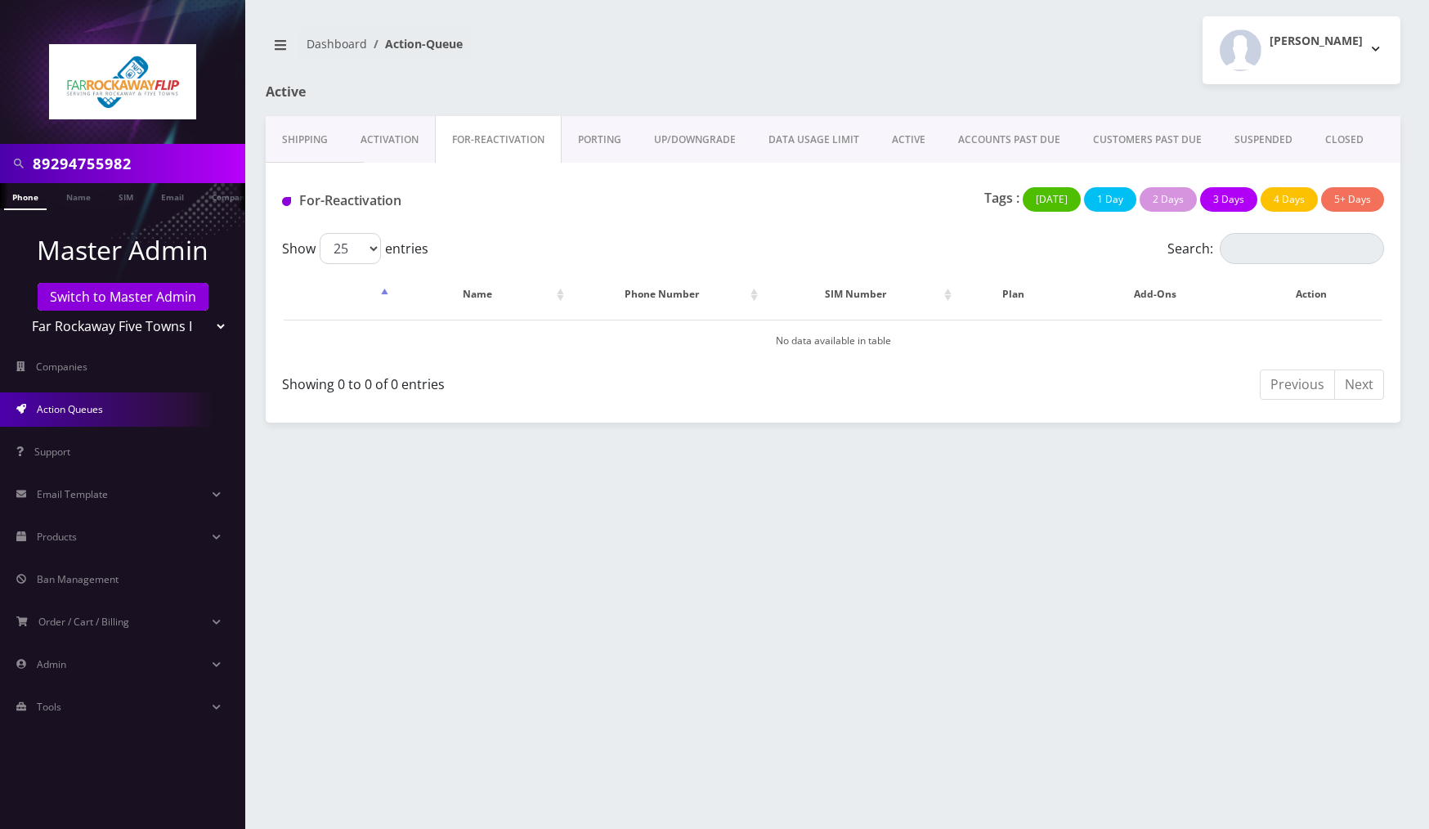
click at [1182, 581] on div "89294755982 Phone Name SIM Email Company Customer Dashboard Action-Queue [PERSO…" at bounding box center [833, 414] width 1192 height 829
click at [608, 142] on link "PORTING" at bounding box center [600, 139] width 76 height 47
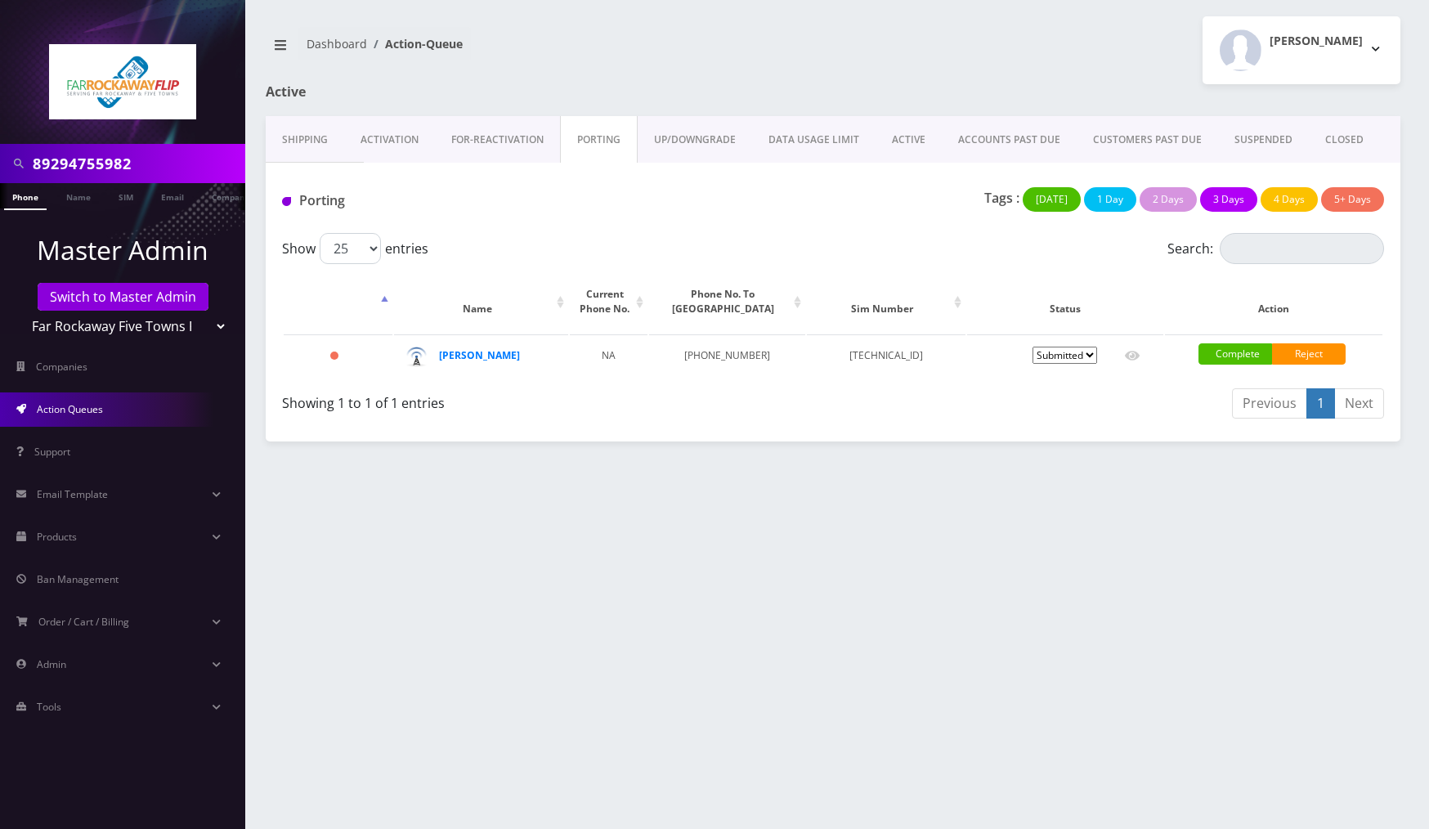
click at [518, 150] on link "FOR-REActivation" at bounding box center [497, 139] width 125 height 47
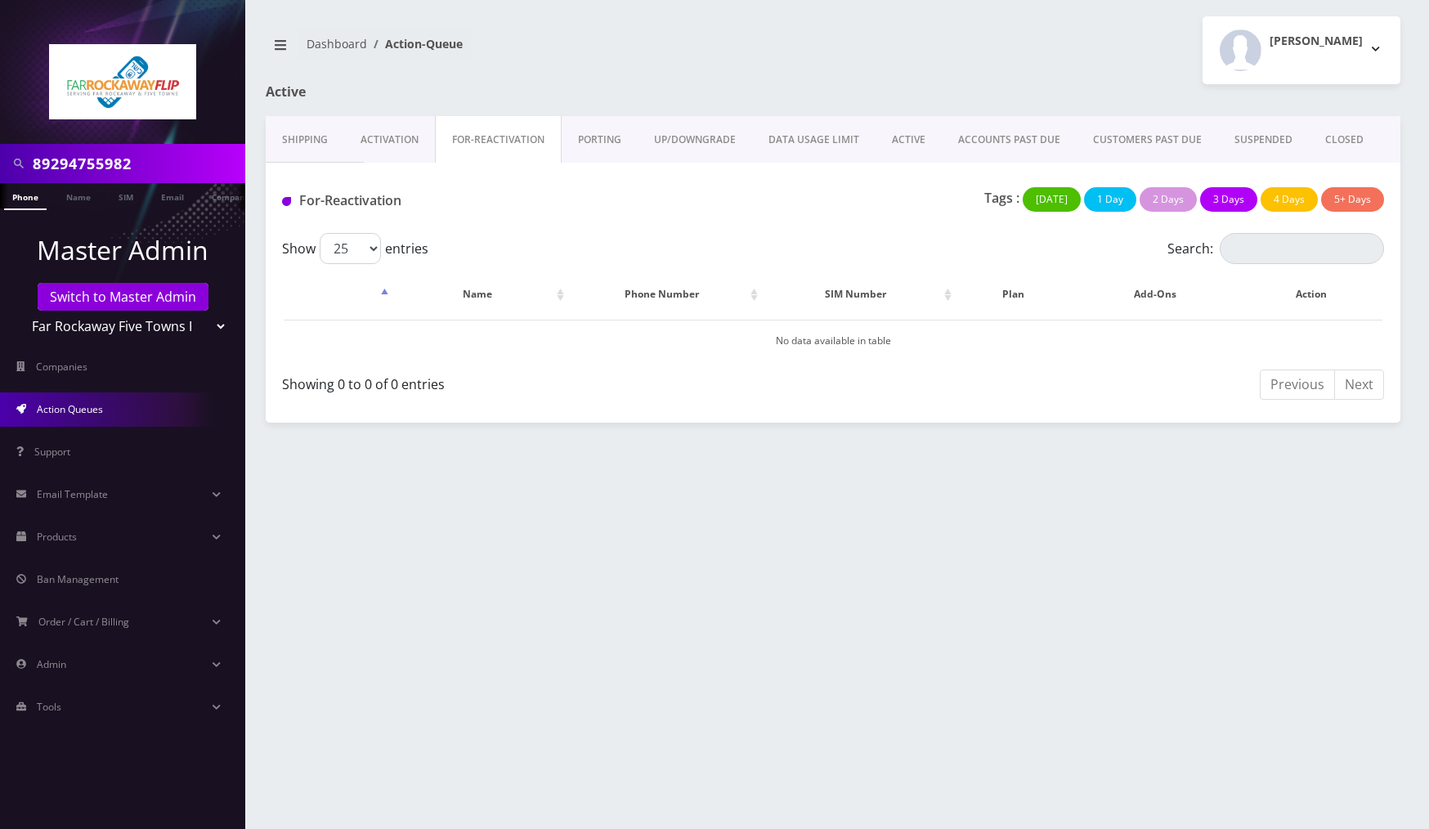
click at [386, 144] on link "Activation" at bounding box center [389, 139] width 91 height 47
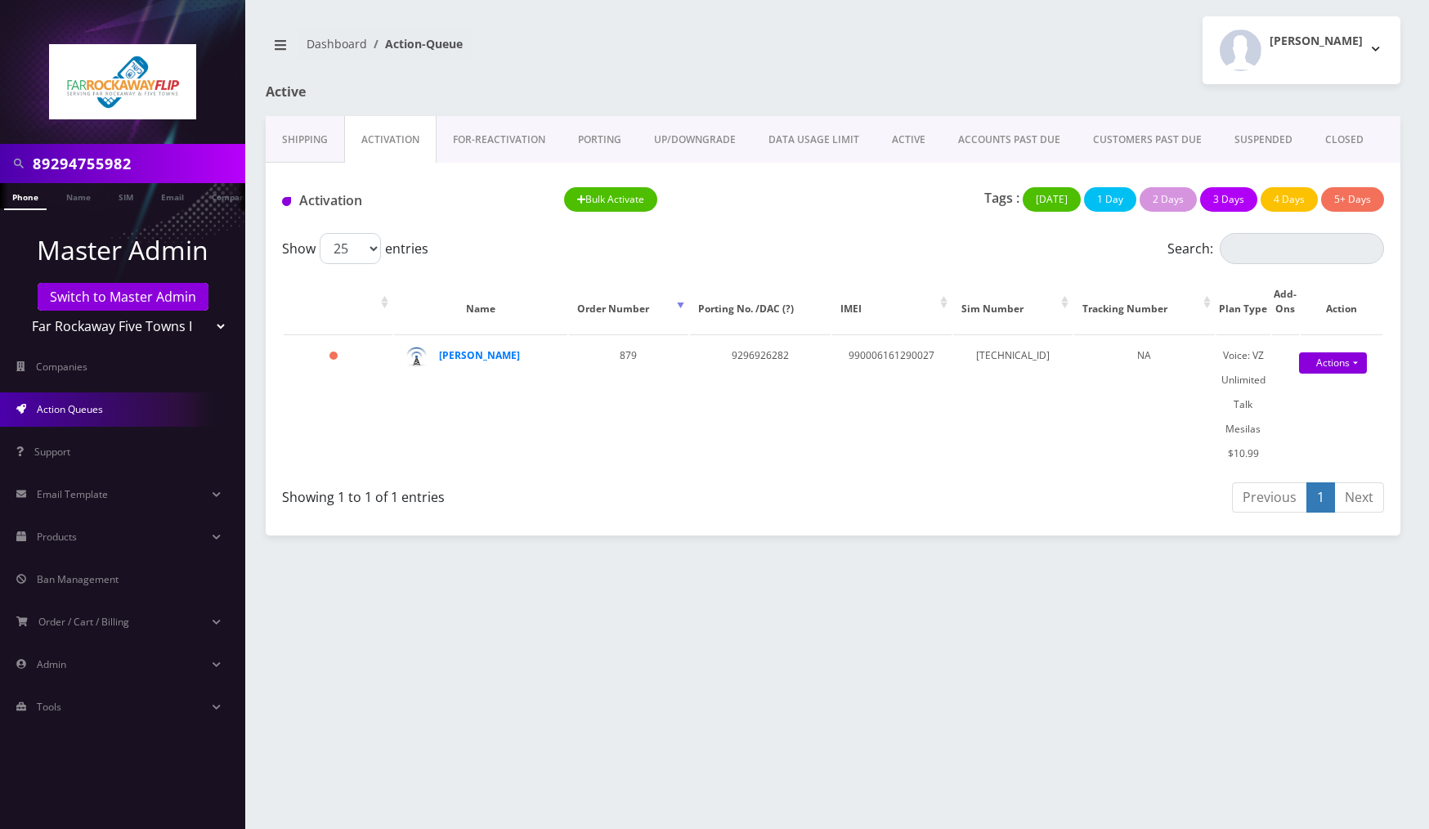
drag, startPoint x: 1152, startPoint y: 662, endPoint x: 1100, endPoint y: 643, distance: 55.9
click at [1152, 663] on div "89294755982 Phone Name SIM Email Company Customer Dashboard Action-Queue [PERSO…" at bounding box center [833, 414] width 1192 height 829
